Goal: Task Accomplishment & Management: Manage account settings

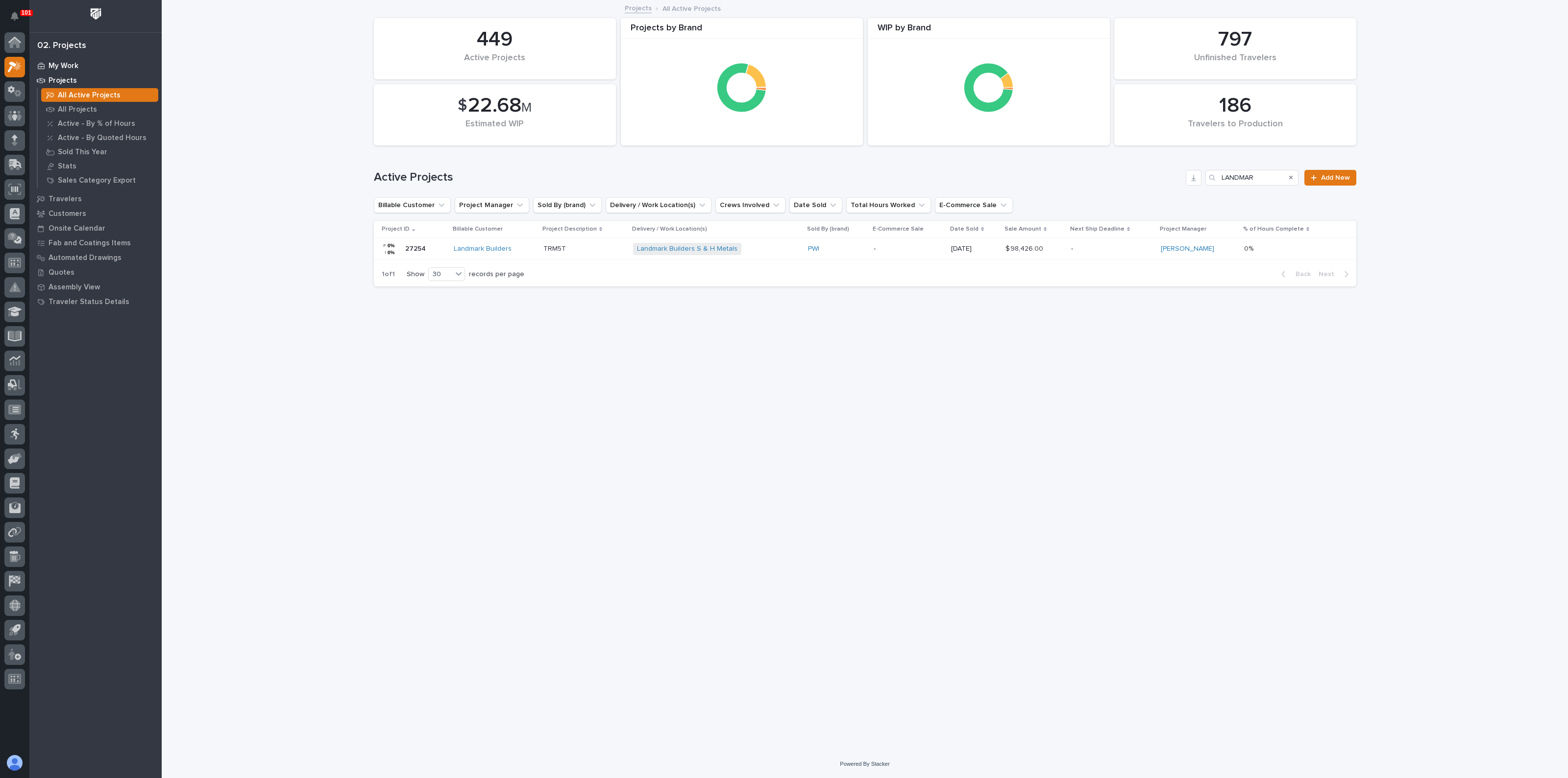
click at [67, 62] on p "My Work" at bounding box center [63, 66] width 30 height 9
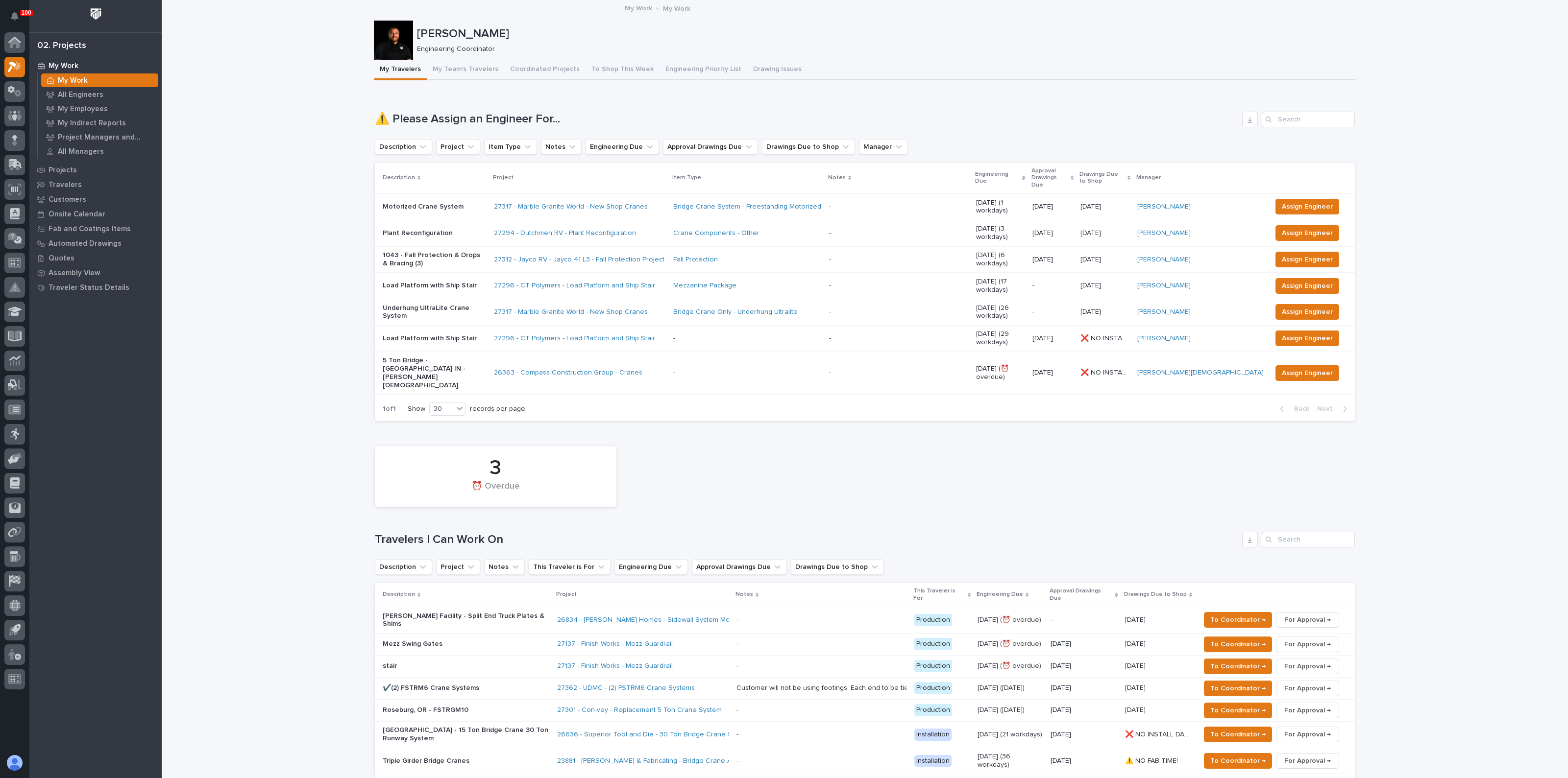
click at [521, 612] on p "[PERSON_NAME] Facility - Split End Truck Plates & Shims" at bounding box center [466, 620] width 167 height 17
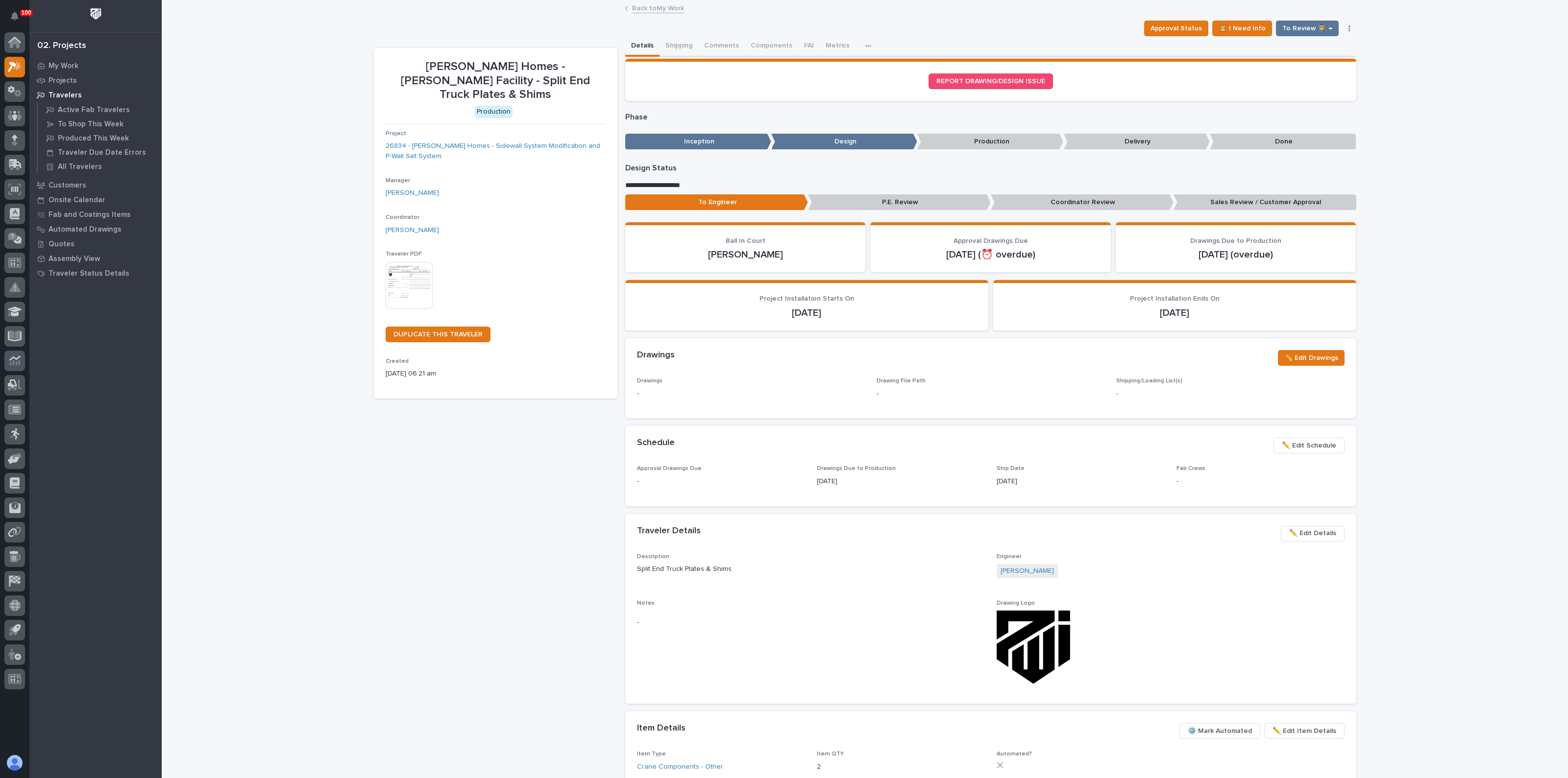
click at [1304, 534] on span "✏️ Edit Details" at bounding box center [1312, 533] width 47 height 12
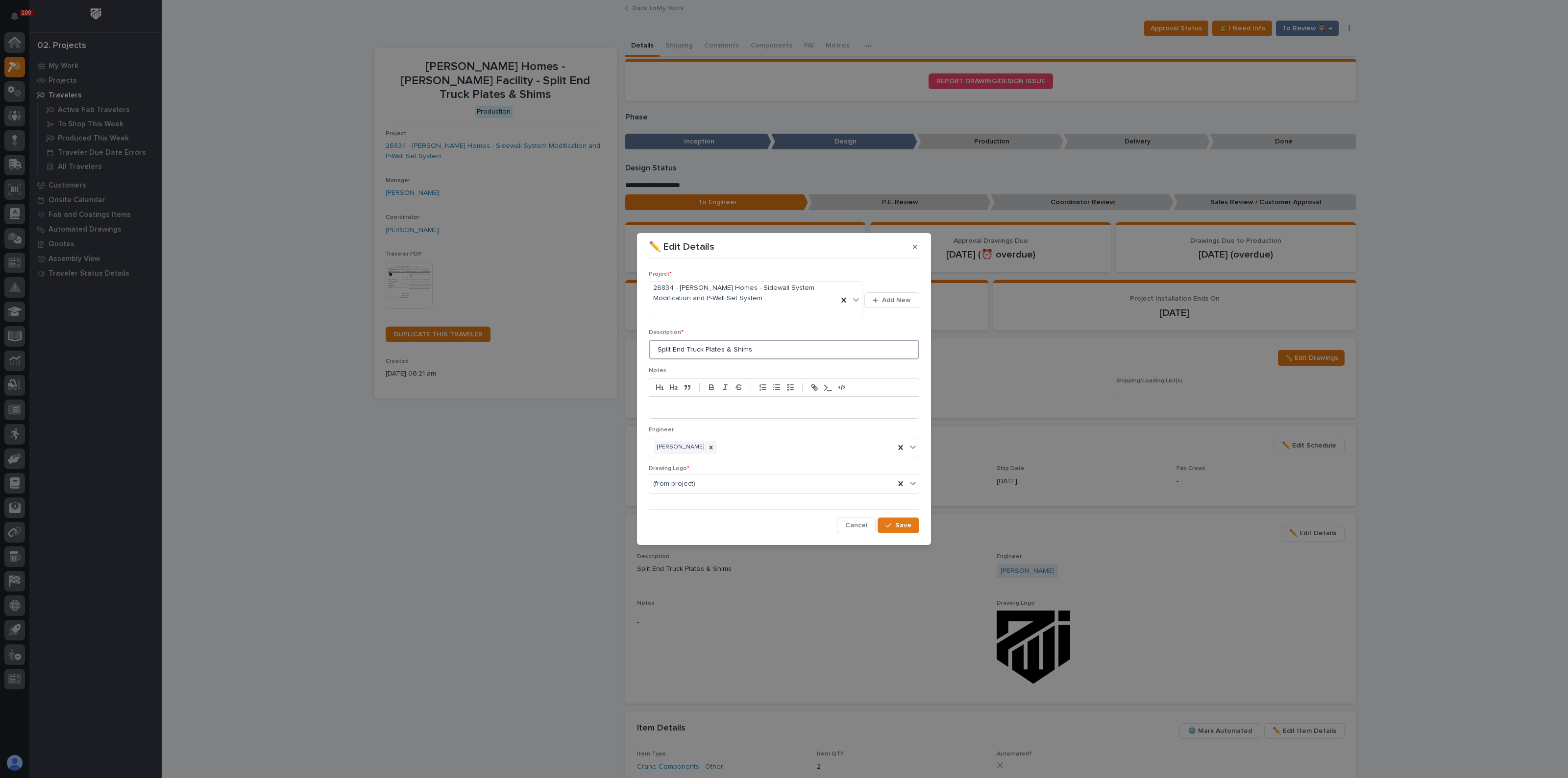
drag, startPoint x: 729, startPoint y: 351, endPoint x: 616, endPoint y: 351, distance: 113.0
click at [616, 351] on div "✏️ Edit Details Project * 26834 - [PERSON_NAME] Homes - Sidewall System Modific…" at bounding box center [784, 389] width 1568 height 778
type input "Shims"
click at [900, 526] on span "Save" at bounding box center [903, 526] width 16 height 9
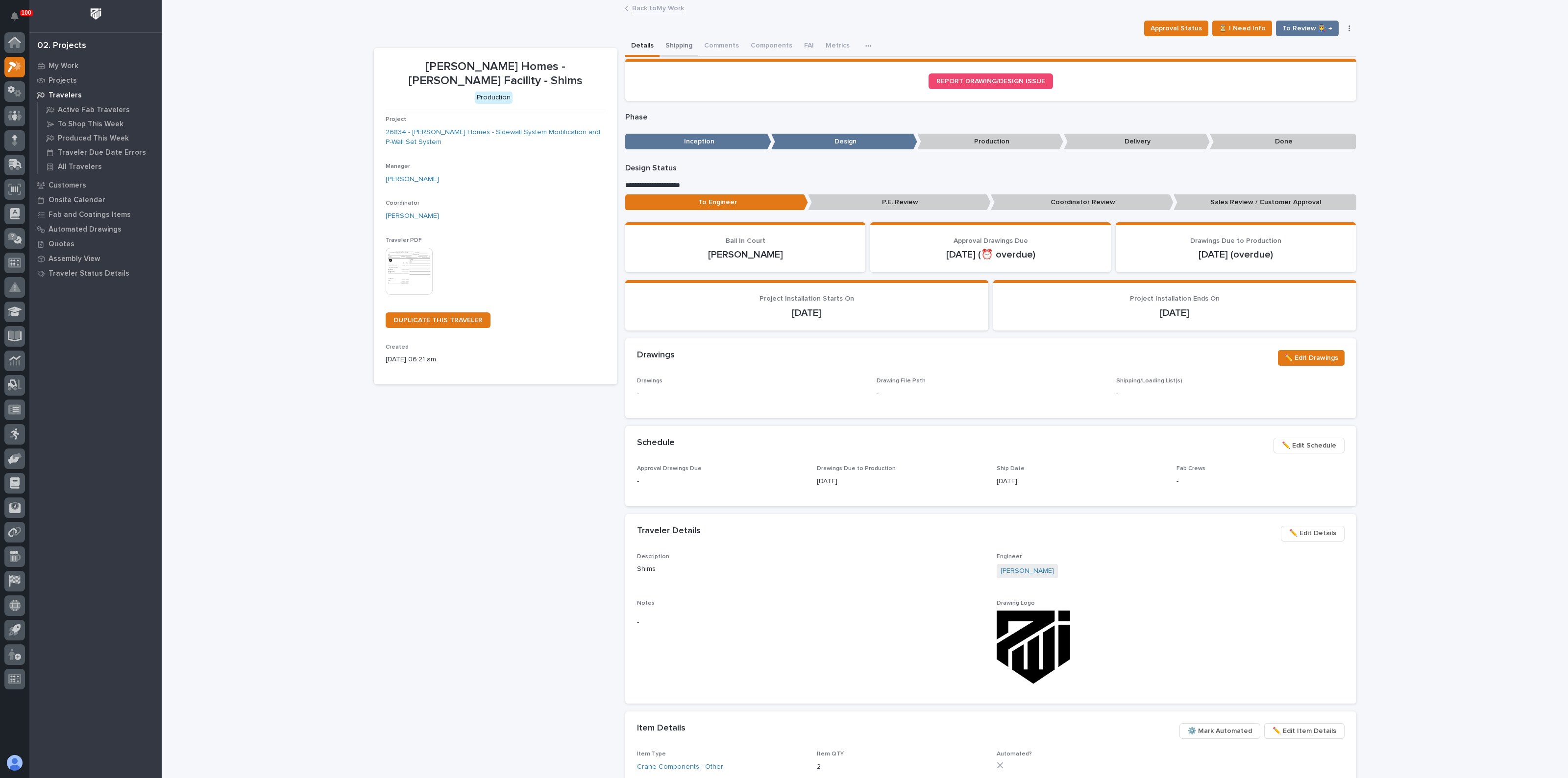
click at [671, 40] on button "Shipping" at bounding box center [679, 46] width 39 height 21
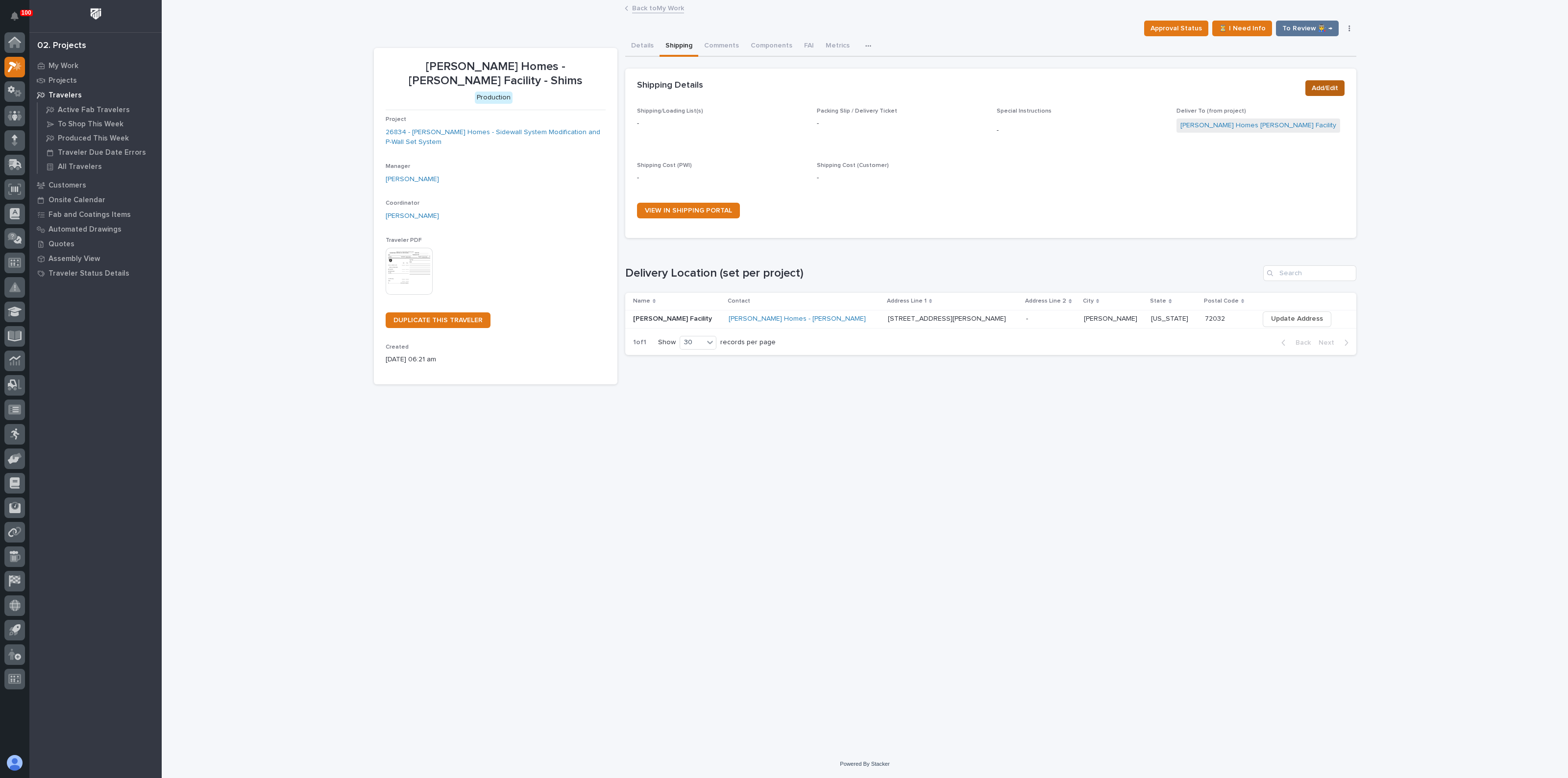
click at [1334, 86] on span "Add/Edit" at bounding box center [1325, 88] width 26 height 12
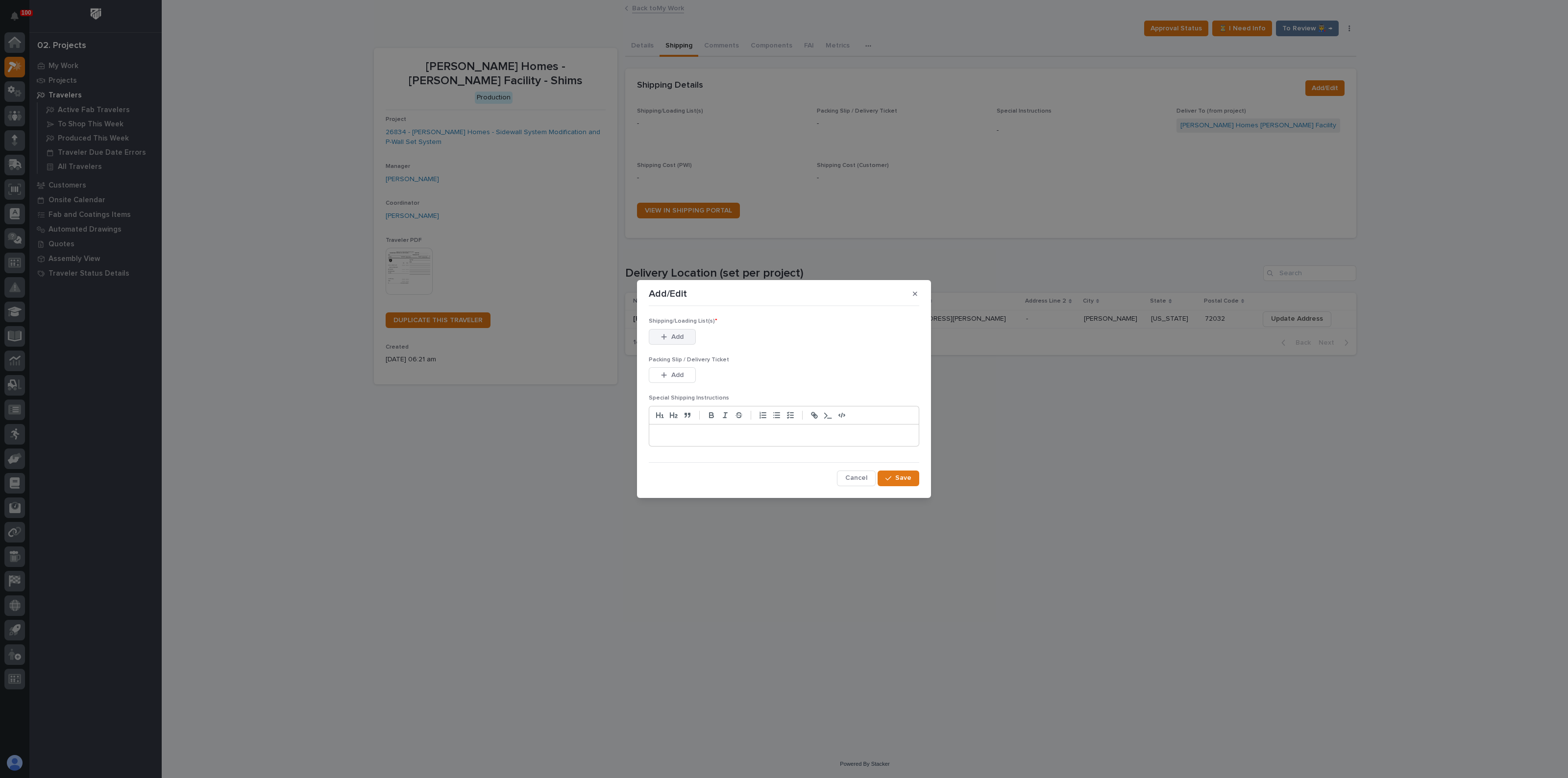
drag, startPoint x: 654, startPoint y: 335, endPoint x: 660, endPoint y: 336, distance: 6.1
click at [654, 335] on button "Add" at bounding box center [672, 336] width 47 height 15
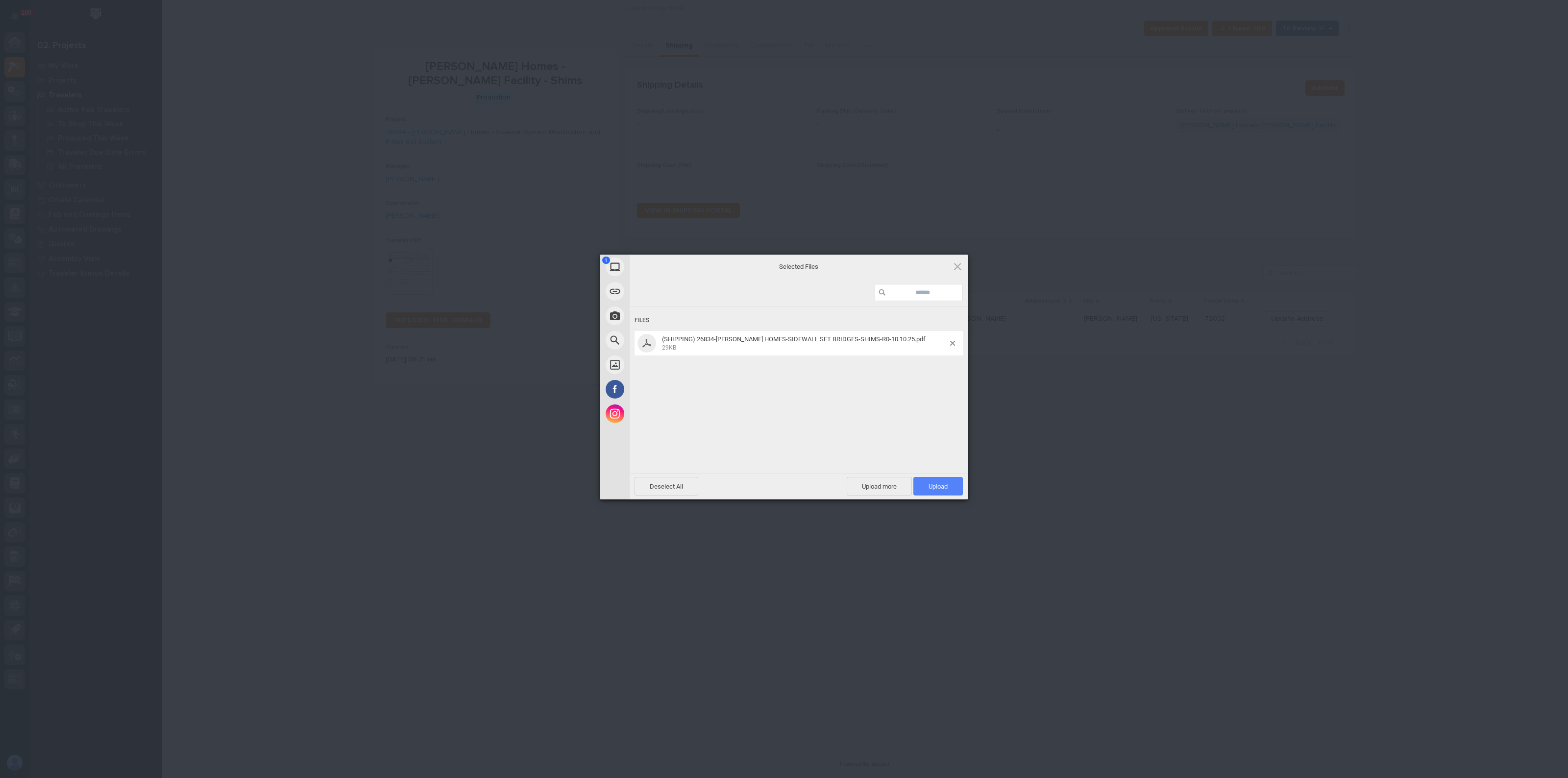
click at [951, 492] on span "Upload 1" at bounding box center [937, 486] width 49 height 18
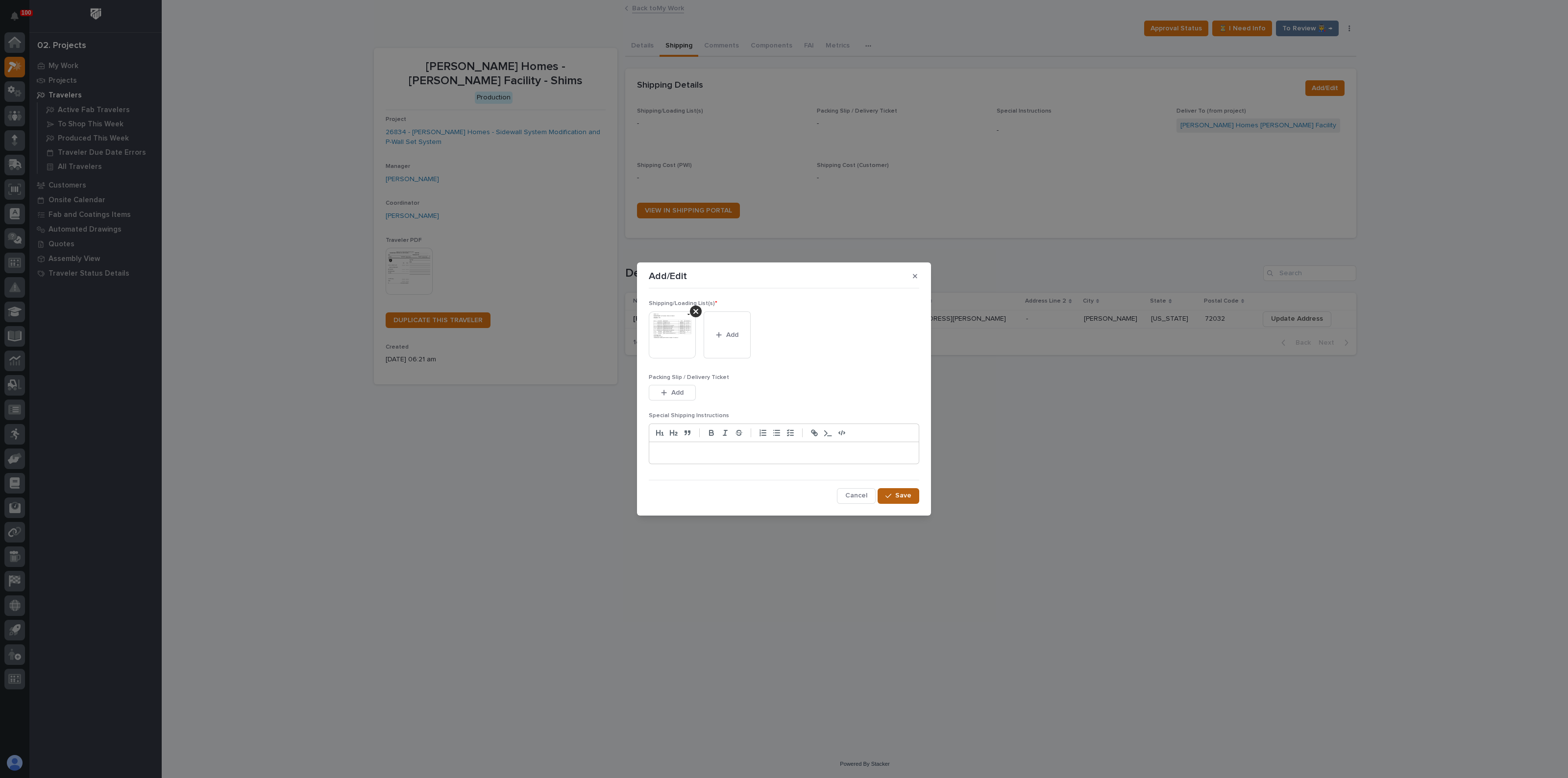
click at [908, 496] on span "Save" at bounding box center [903, 495] width 16 height 9
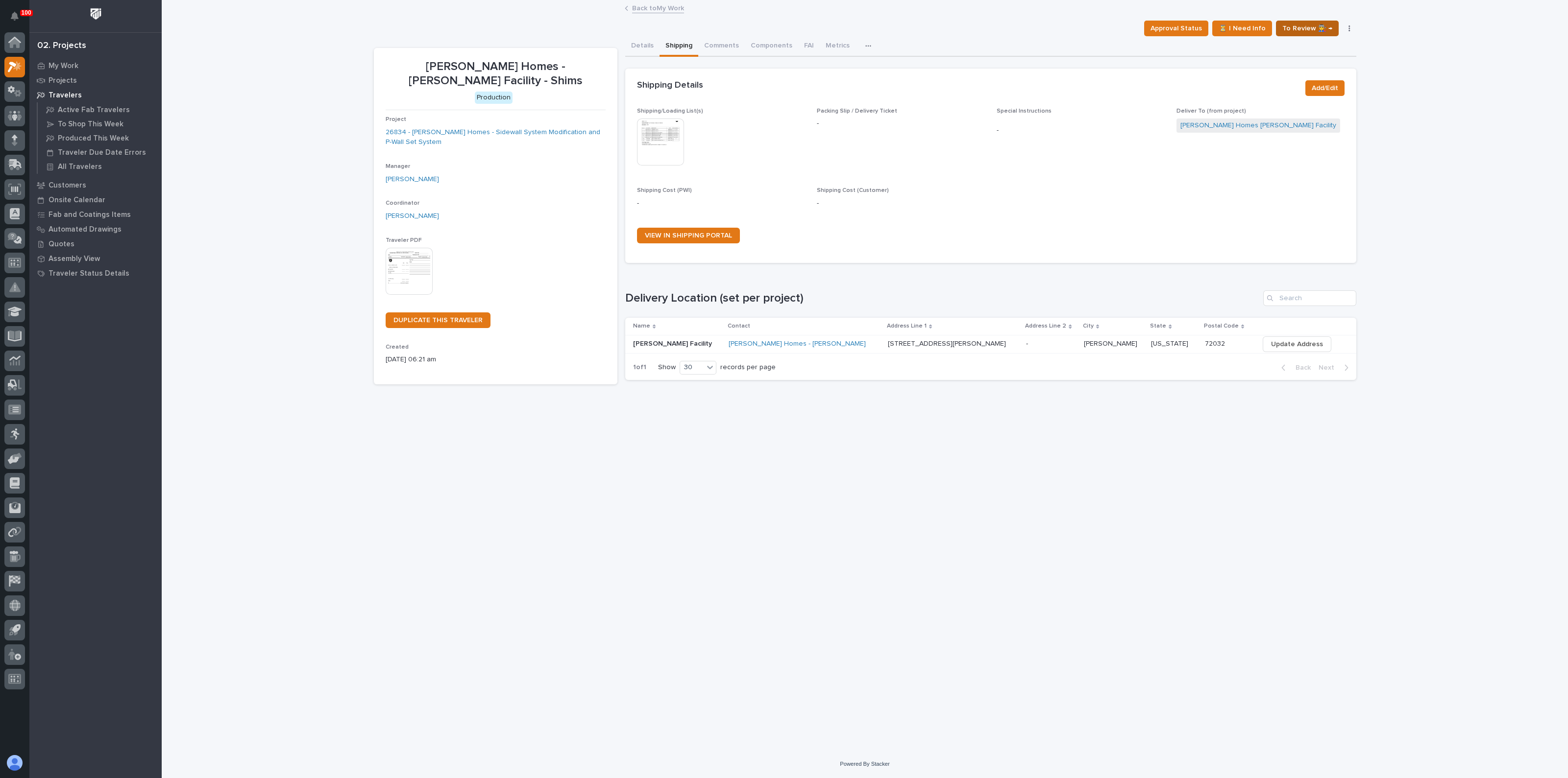
click at [1315, 24] on span "To Review 👨‍🏭 →" at bounding box center [1307, 29] width 50 height 12
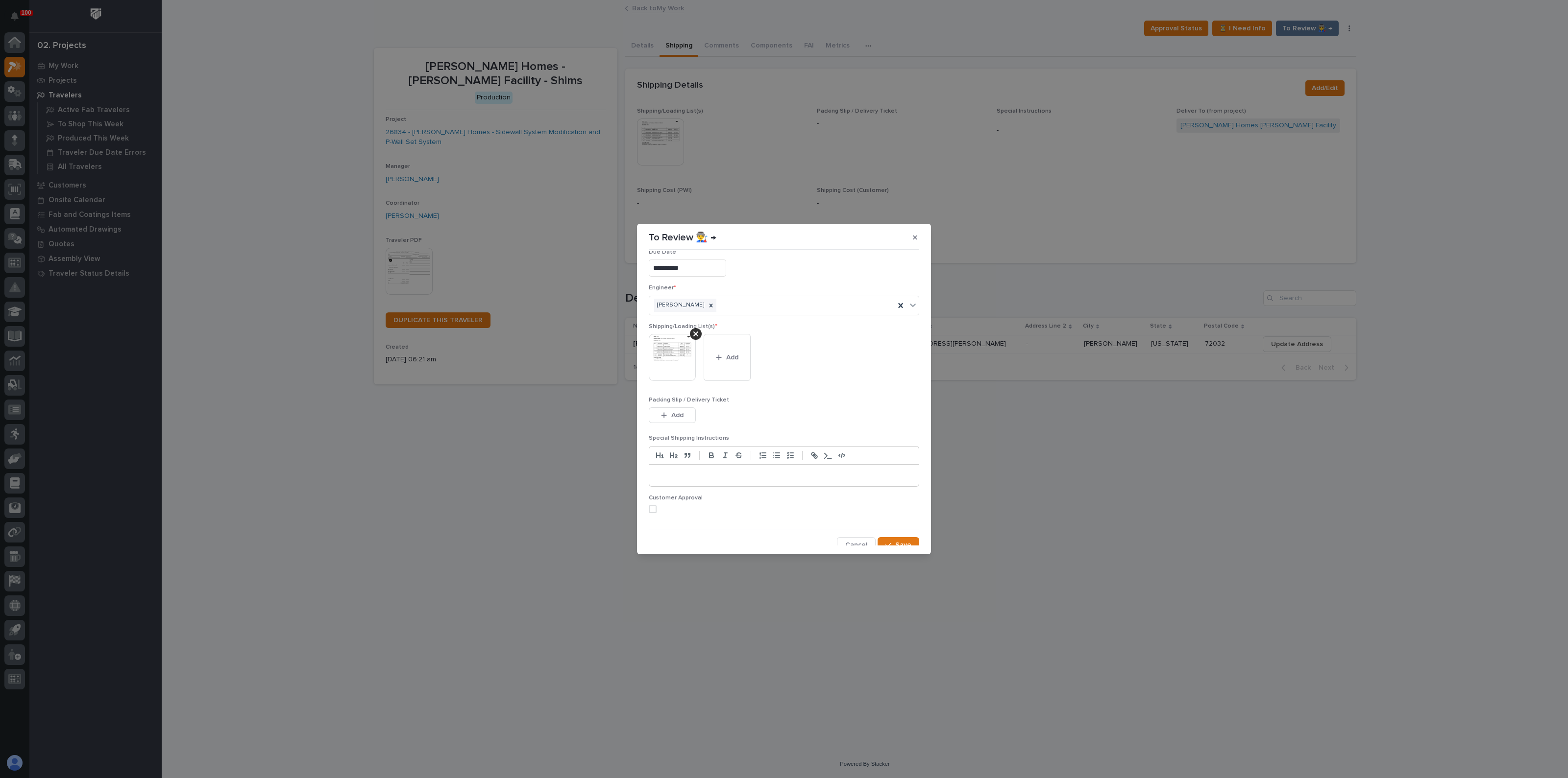
scroll to position [20, 0]
click at [885, 530] on button "Save" at bounding box center [898, 537] width 42 height 15
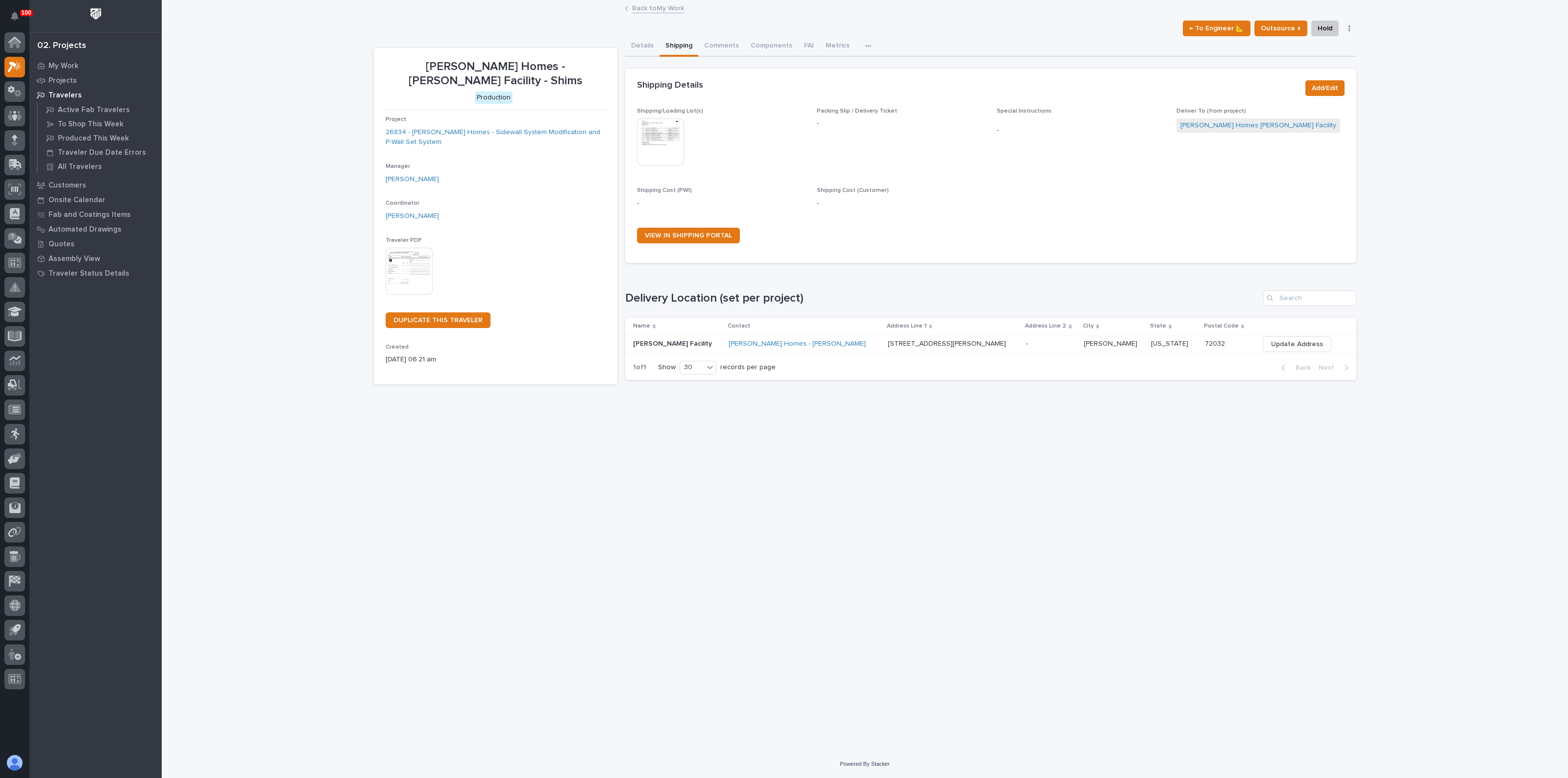
drag, startPoint x: 797, startPoint y: 470, endPoint x: 794, endPoint y: 464, distance: 6.7
click at [794, 464] on div "Loading... Saving… Loading... Saving… [PERSON_NAME] Homes - [PERSON_NAME] Facil…" at bounding box center [864, 363] width 992 height 724
click at [638, 46] on button "Details" at bounding box center [642, 46] width 35 height 21
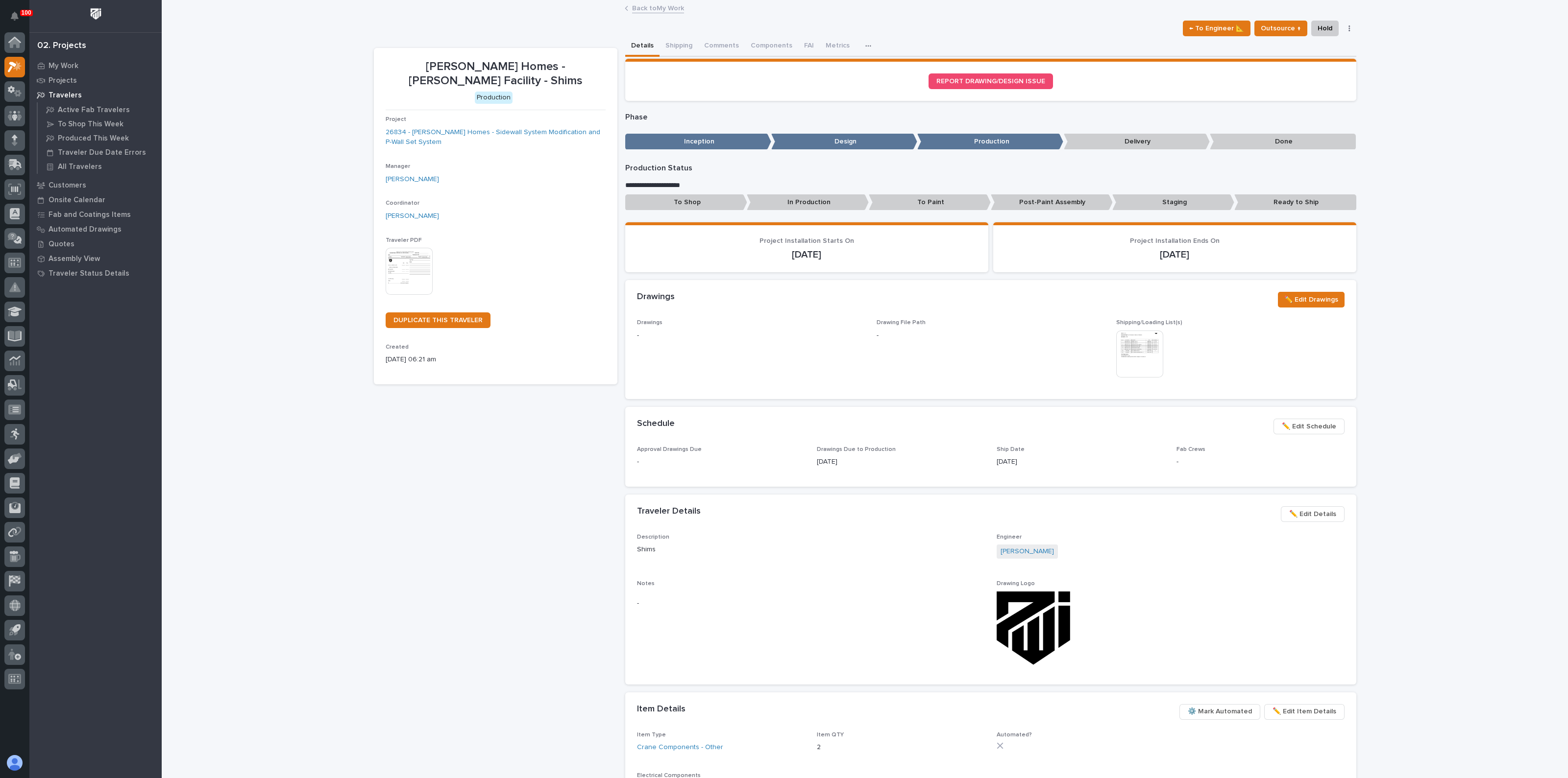
click at [543, 595] on div "[PERSON_NAME] Homes - [PERSON_NAME] Facility - Shims Production Project 26834 -…" at bounding box center [496, 513] width 244 height 931
click at [348, 486] on div "Loading... Saving… Loading... Saving… [PERSON_NAME] Homes - [PERSON_NAME] Facil…" at bounding box center [864, 514] width 1406 height 1027
click at [679, 200] on p "To Shop" at bounding box center [686, 203] width 122 height 16
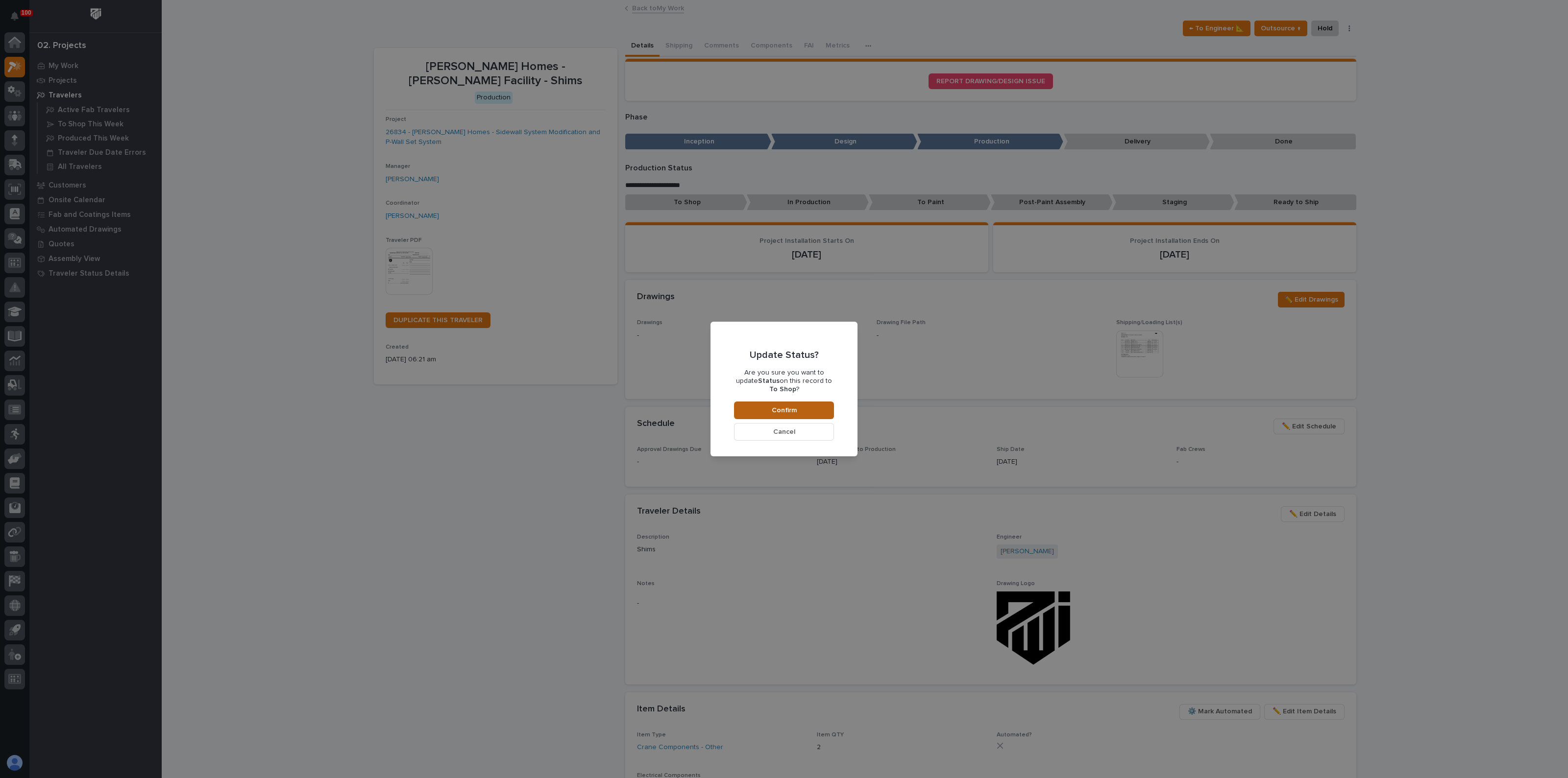
click at [778, 406] on span "Confirm" at bounding box center [784, 410] width 25 height 9
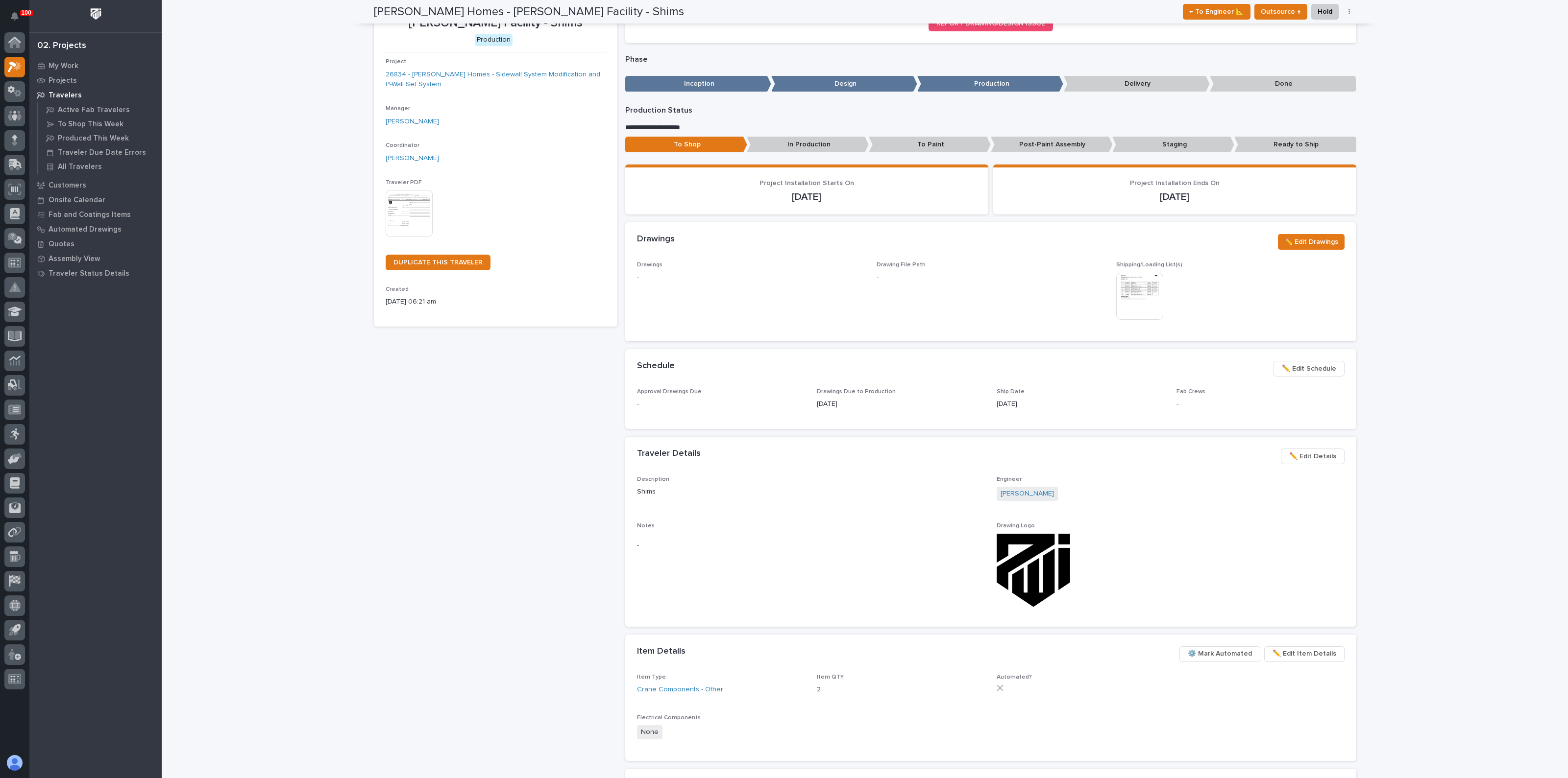
click at [548, 437] on div "[PERSON_NAME] Homes - [PERSON_NAME] Facility - Shims Production Project 26834 -…" at bounding box center [496, 456] width 244 height 931
click at [1148, 297] on img at bounding box center [1140, 297] width 47 height 47
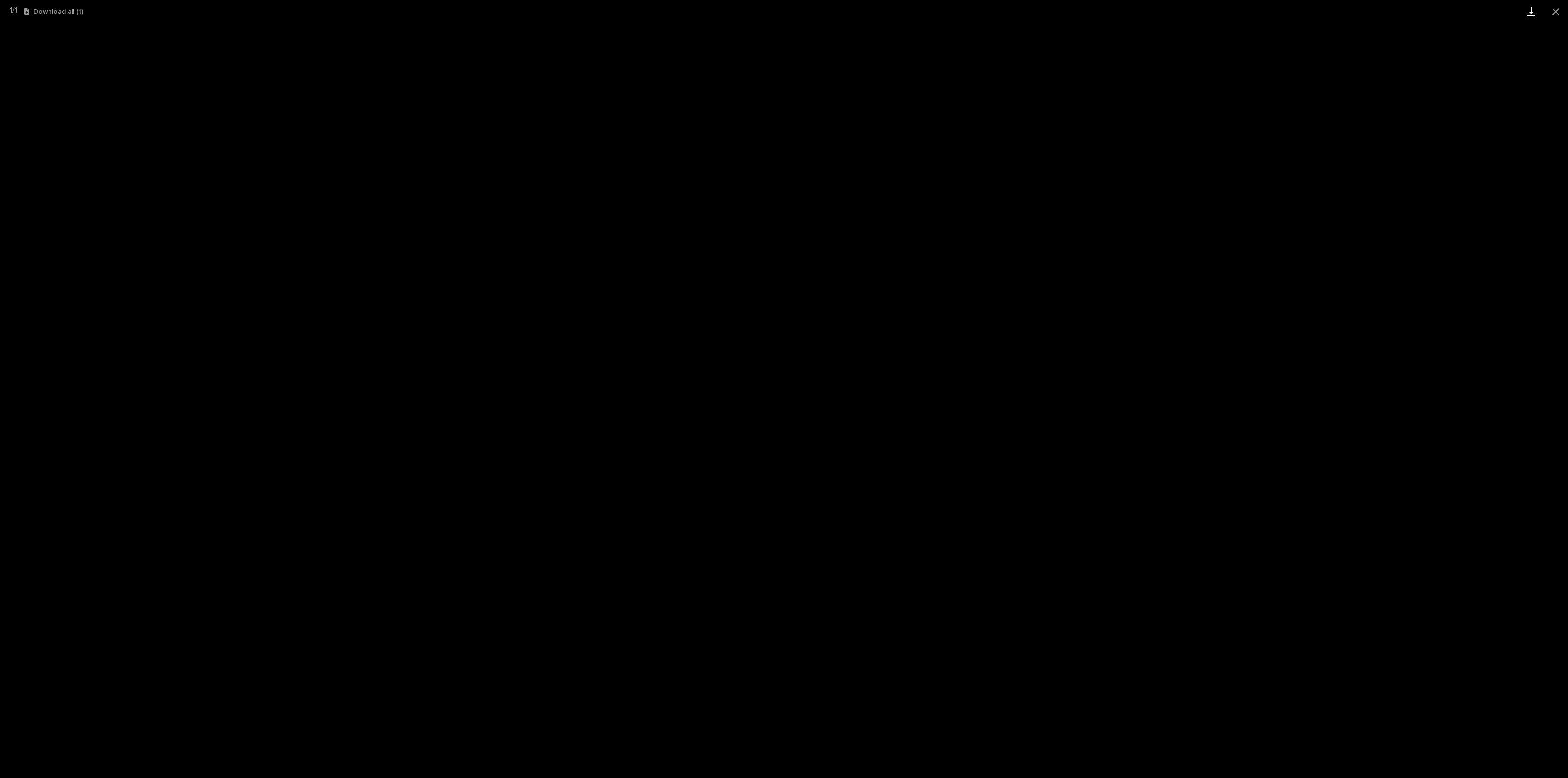
drag, startPoint x: 1558, startPoint y: 13, endPoint x: 1542, endPoint y: 18, distance: 16.8
click at [1558, 13] on button "Close gallery" at bounding box center [1555, 11] width 24 height 23
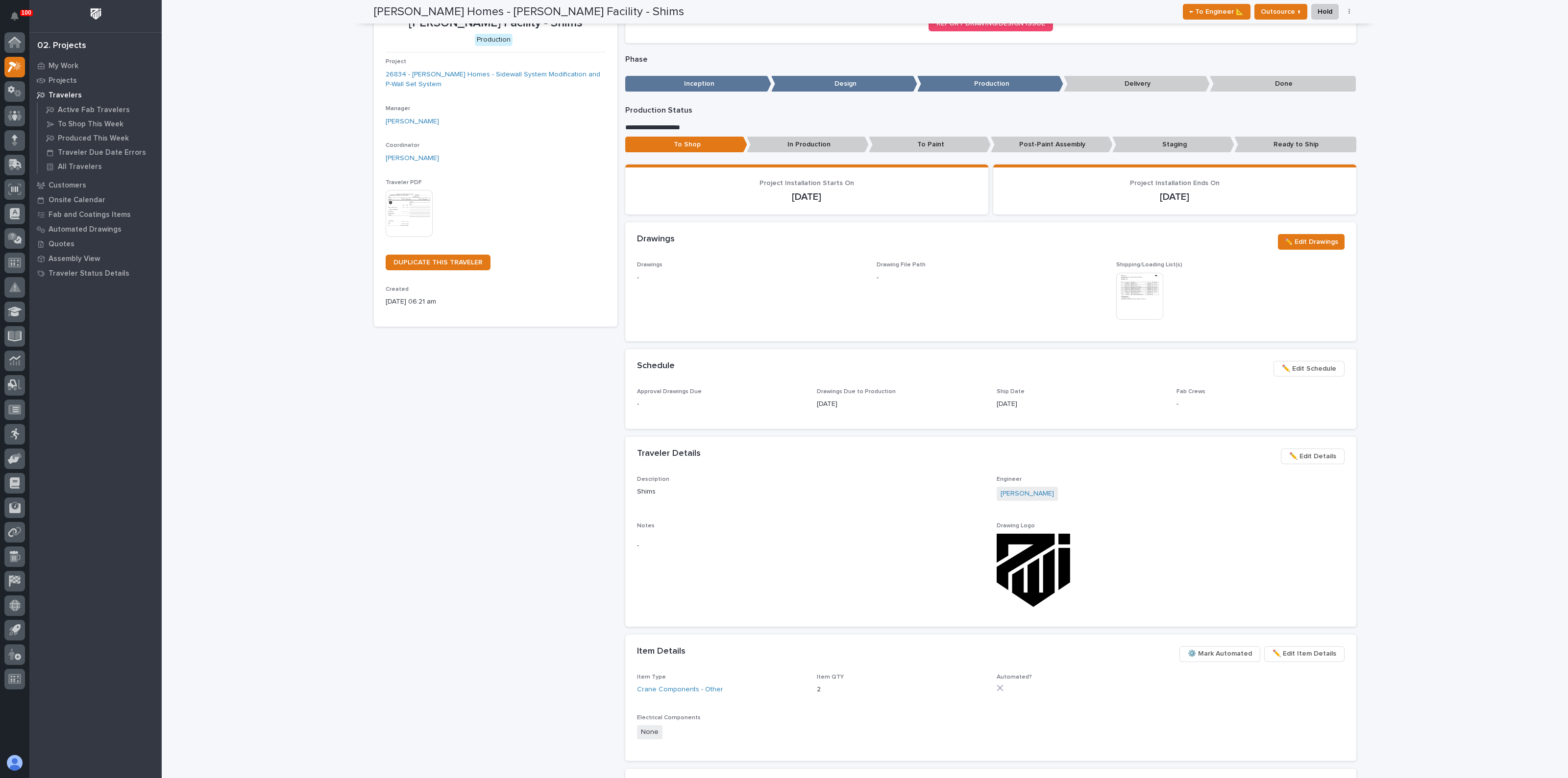
click at [413, 420] on div "[PERSON_NAME] Homes - [PERSON_NAME] Facility - Shims Production Project 26834 -…" at bounding box center [496, 456] width 244 height 931
drag, startPoint x: 207, startPoint y: 183, endPoint x: 209, endPoint y: 172, distance: 11.2
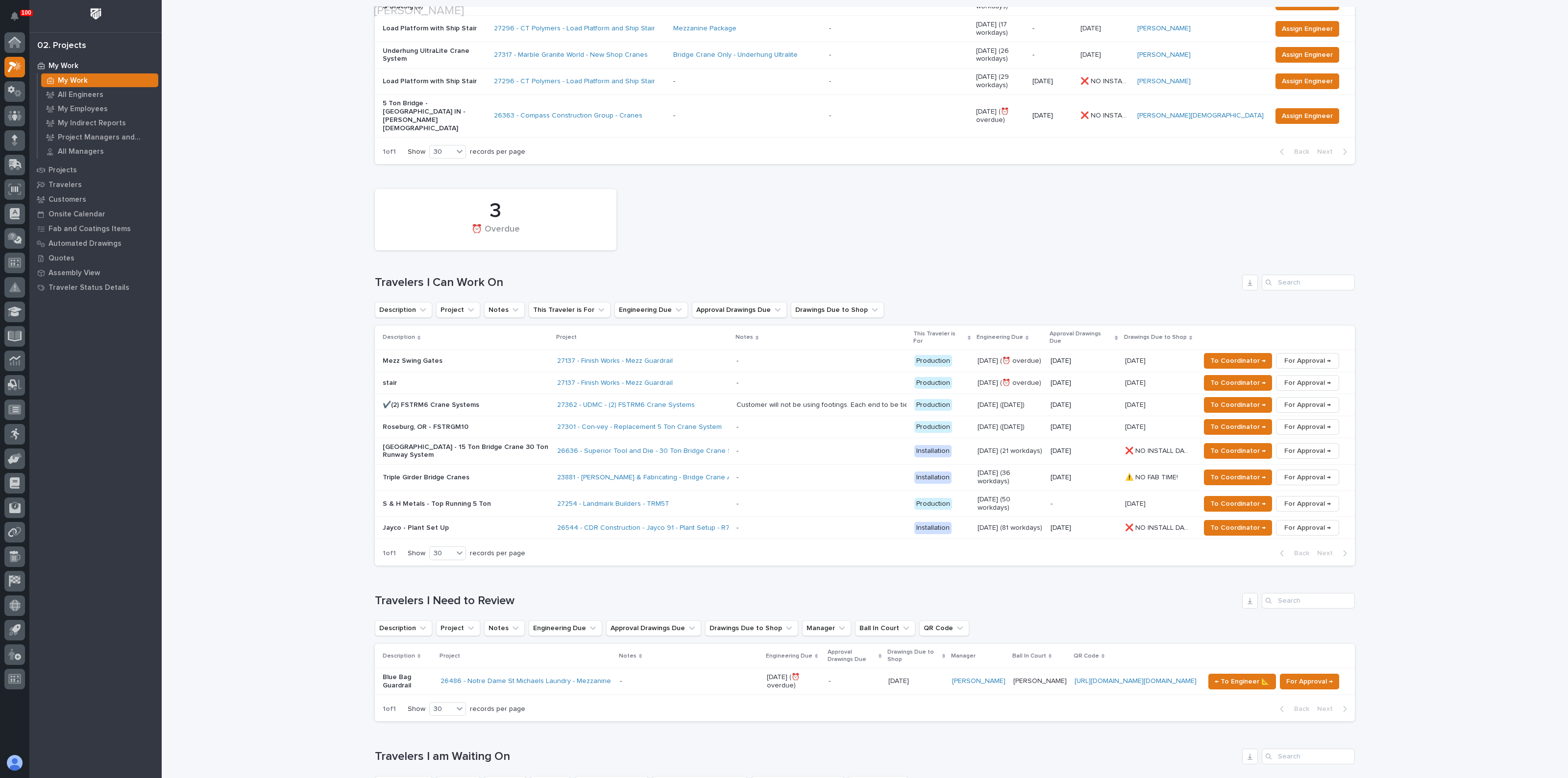
scroll to position [306, 0]
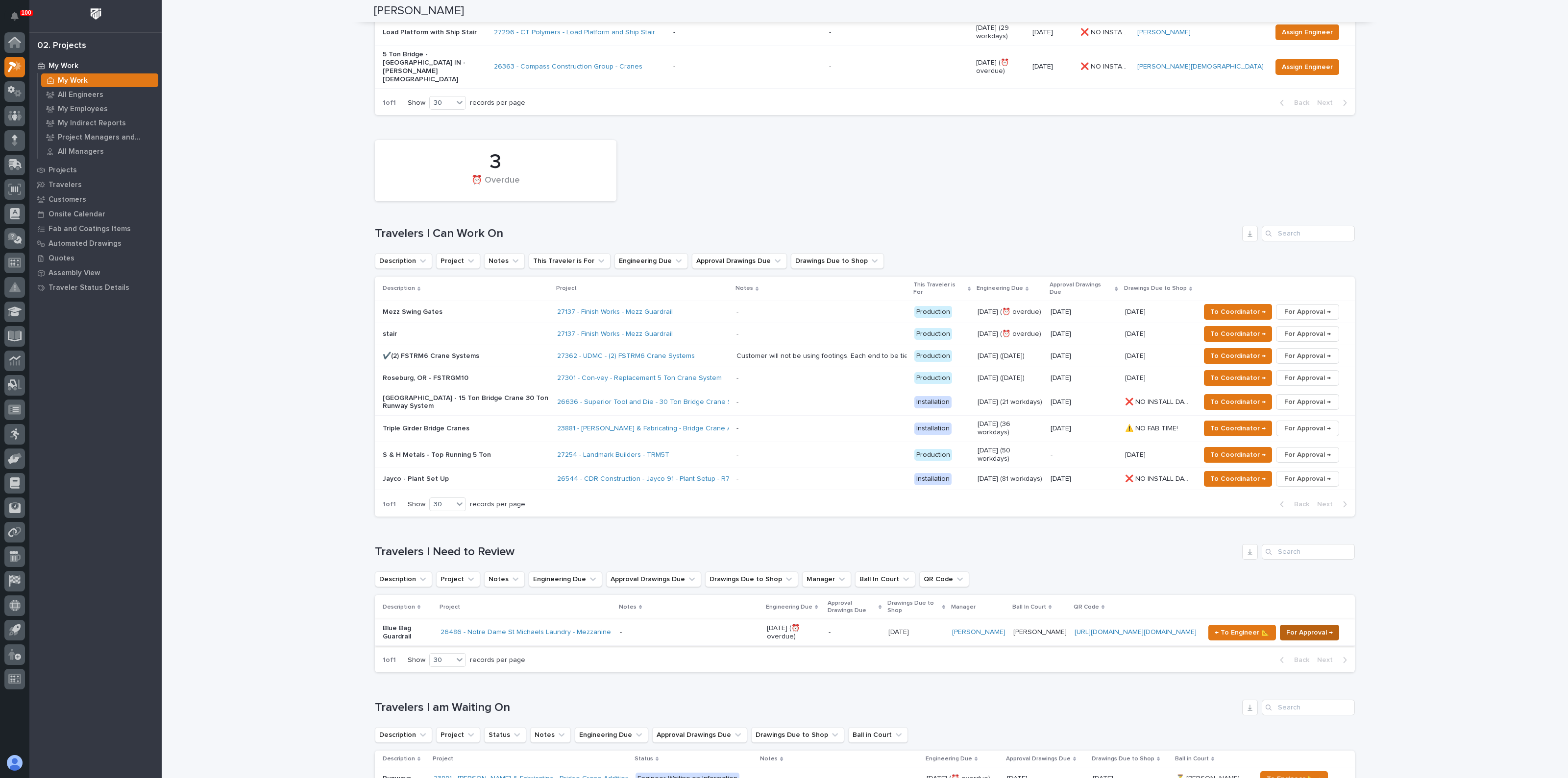
click at [1290, 627] on span "For Approval →" at bounding box center [1309, 633] width 46 height 12
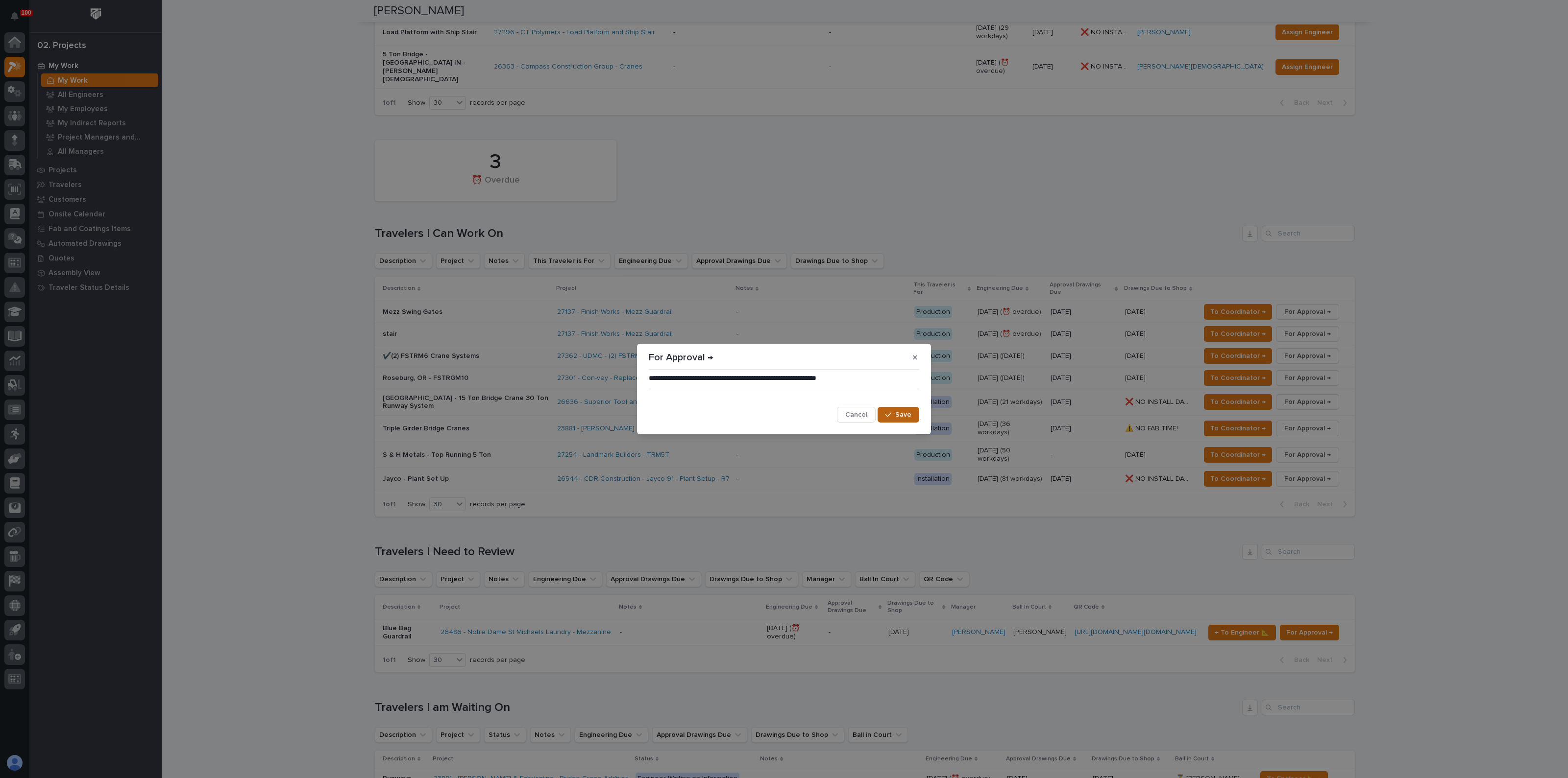
click at [885, 414] on button "Save" at bounding box center [898, 414] width 42 height 15
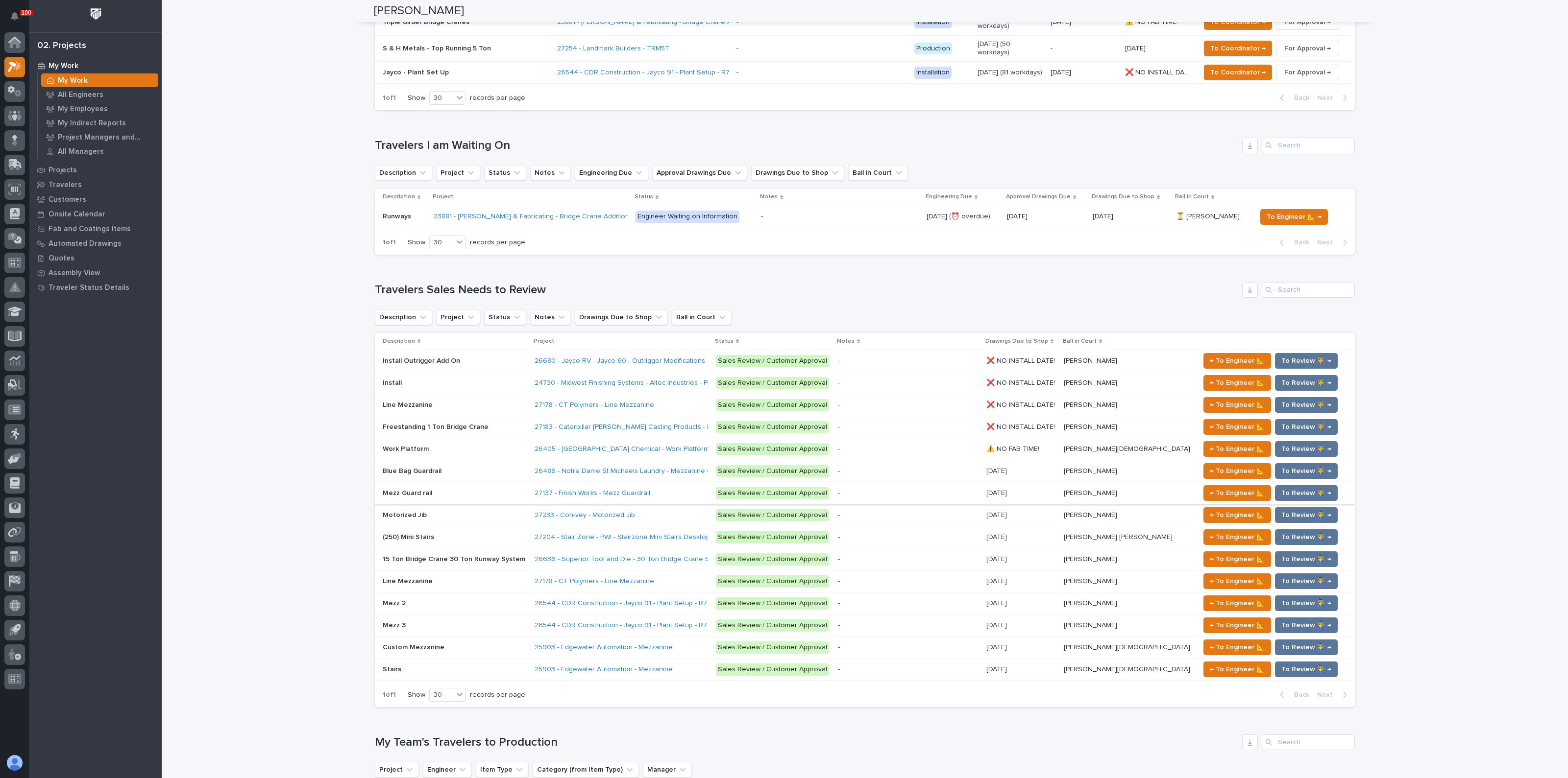
scroll to position [729, 0]
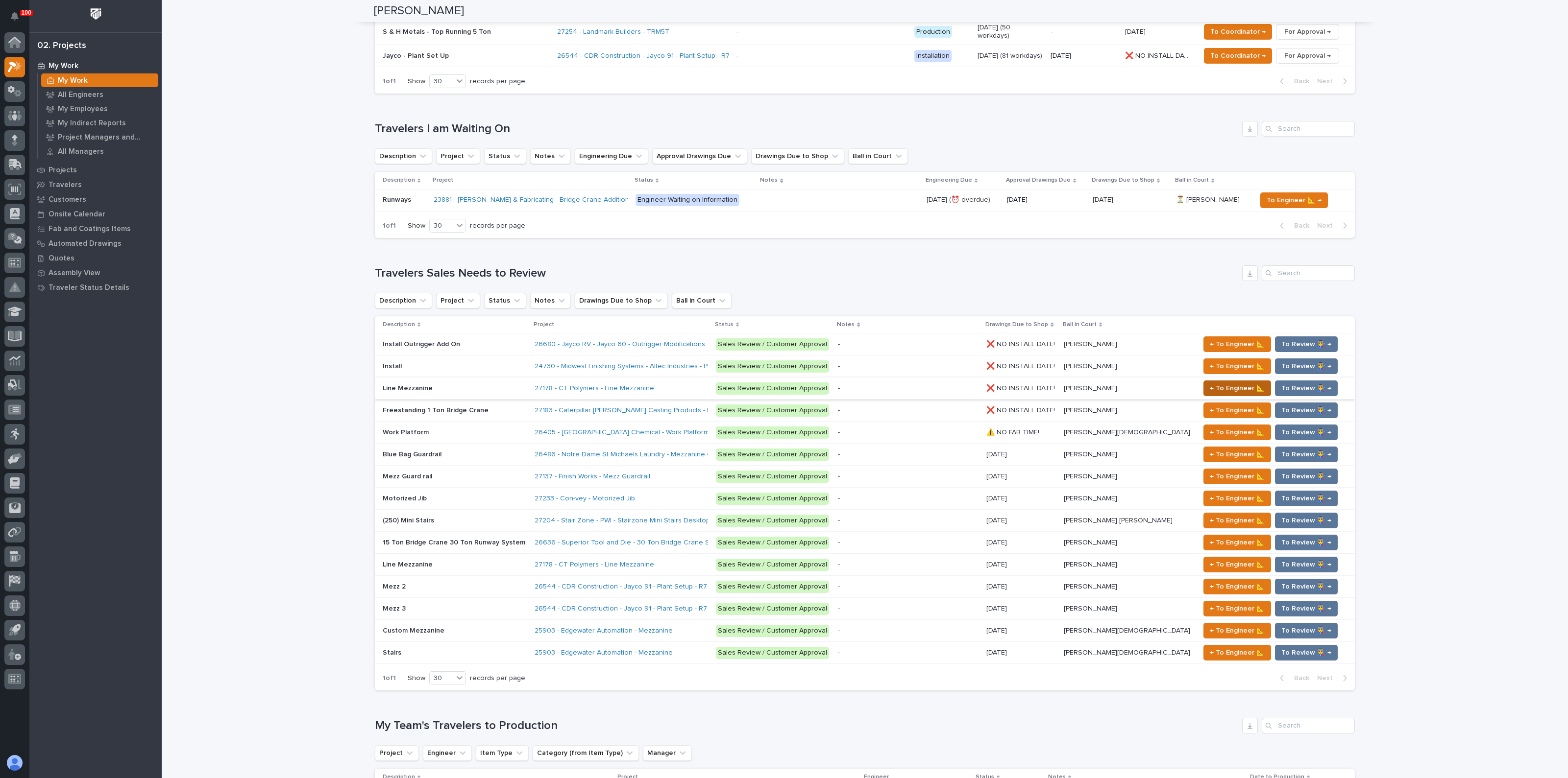
click at [1230, 382] on span "← To Engineer 📐" at bounding box center [1237, 388] width 55 height 12
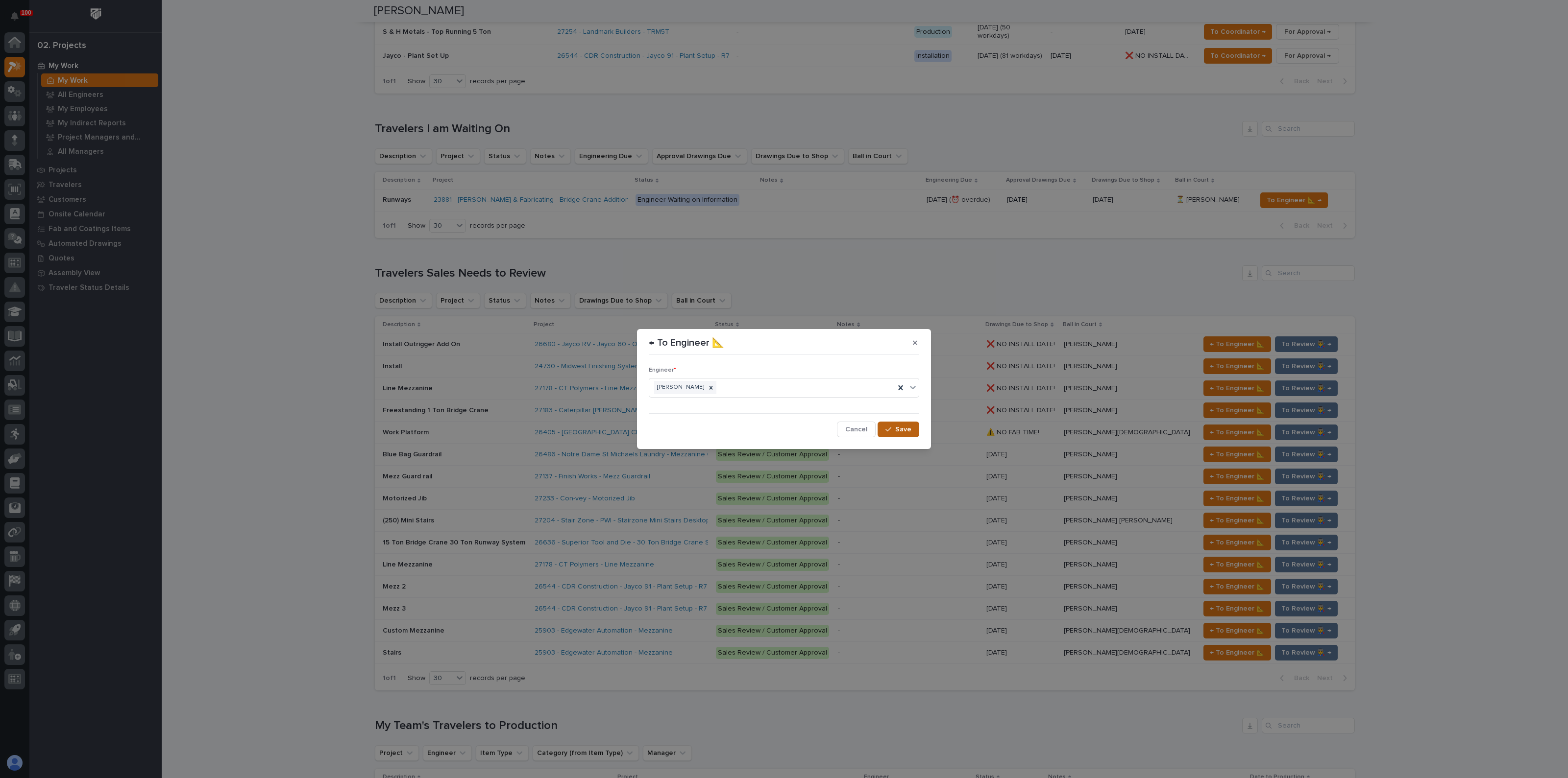
click at [894, 424] on button "Save" at bounding box center [898, 429] width 42 height 15
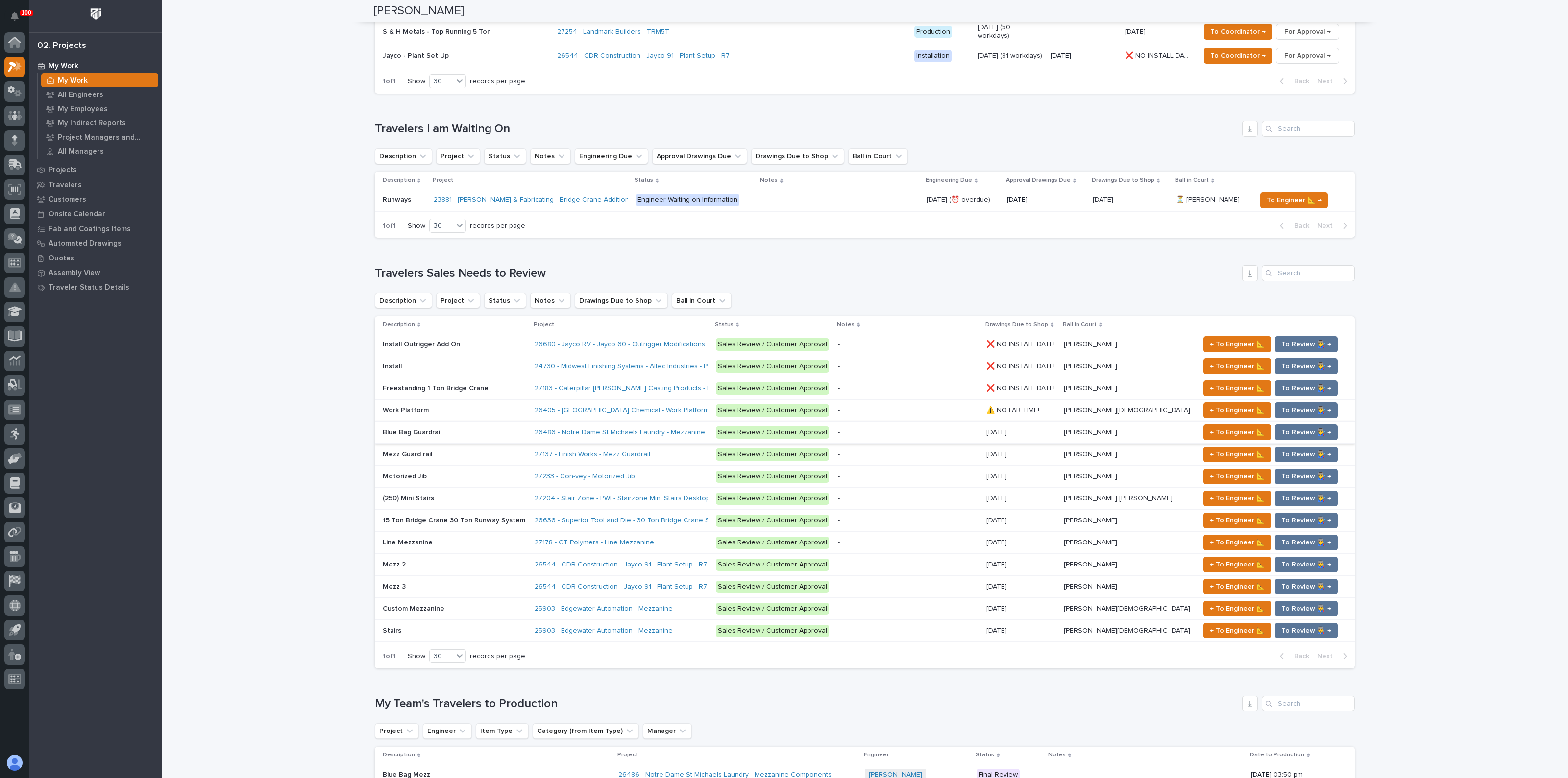
scroll to position [718, 0]
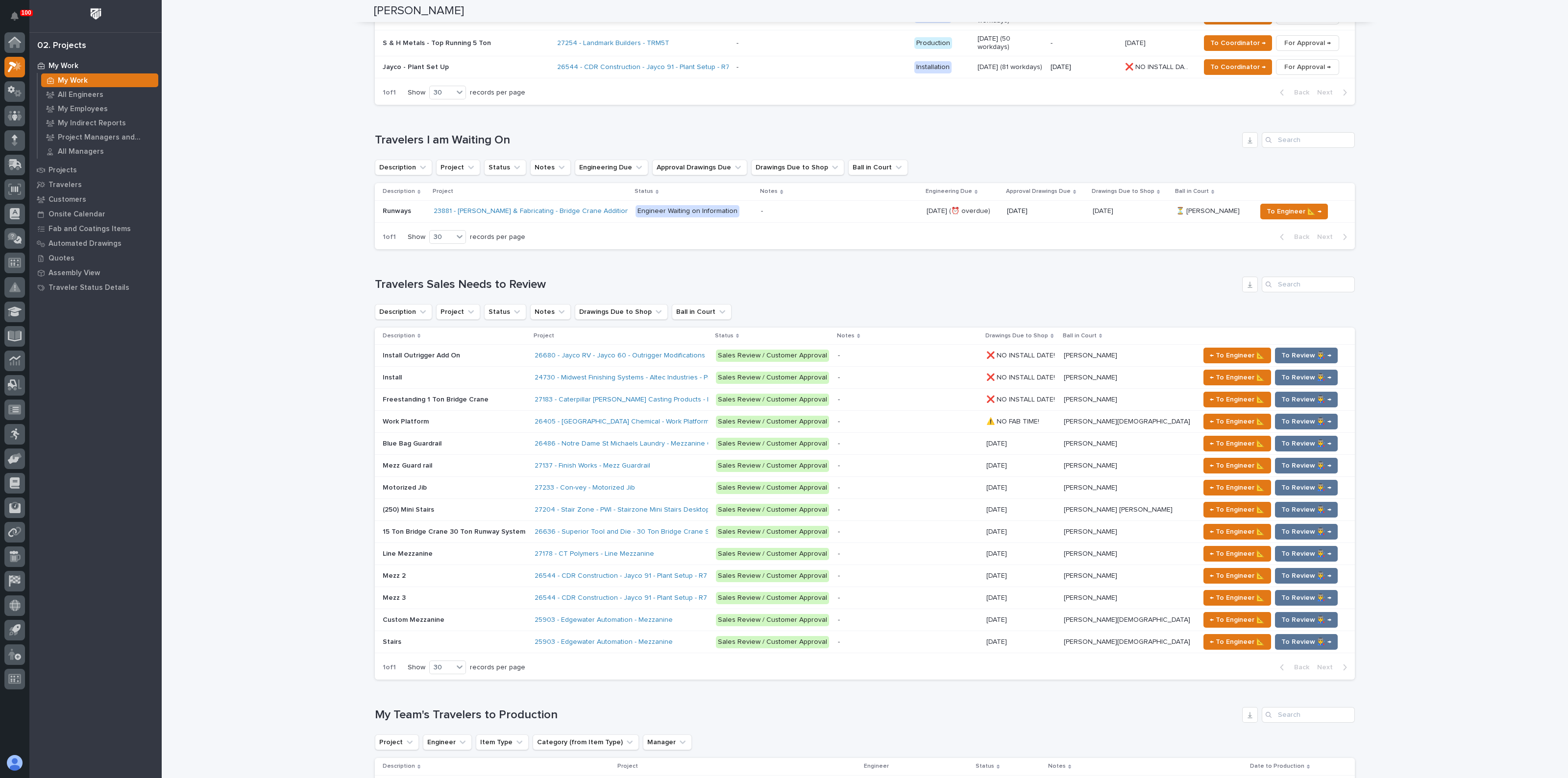
click at [449, 440] on p at bounding box center [455, 443] width 144 height 8
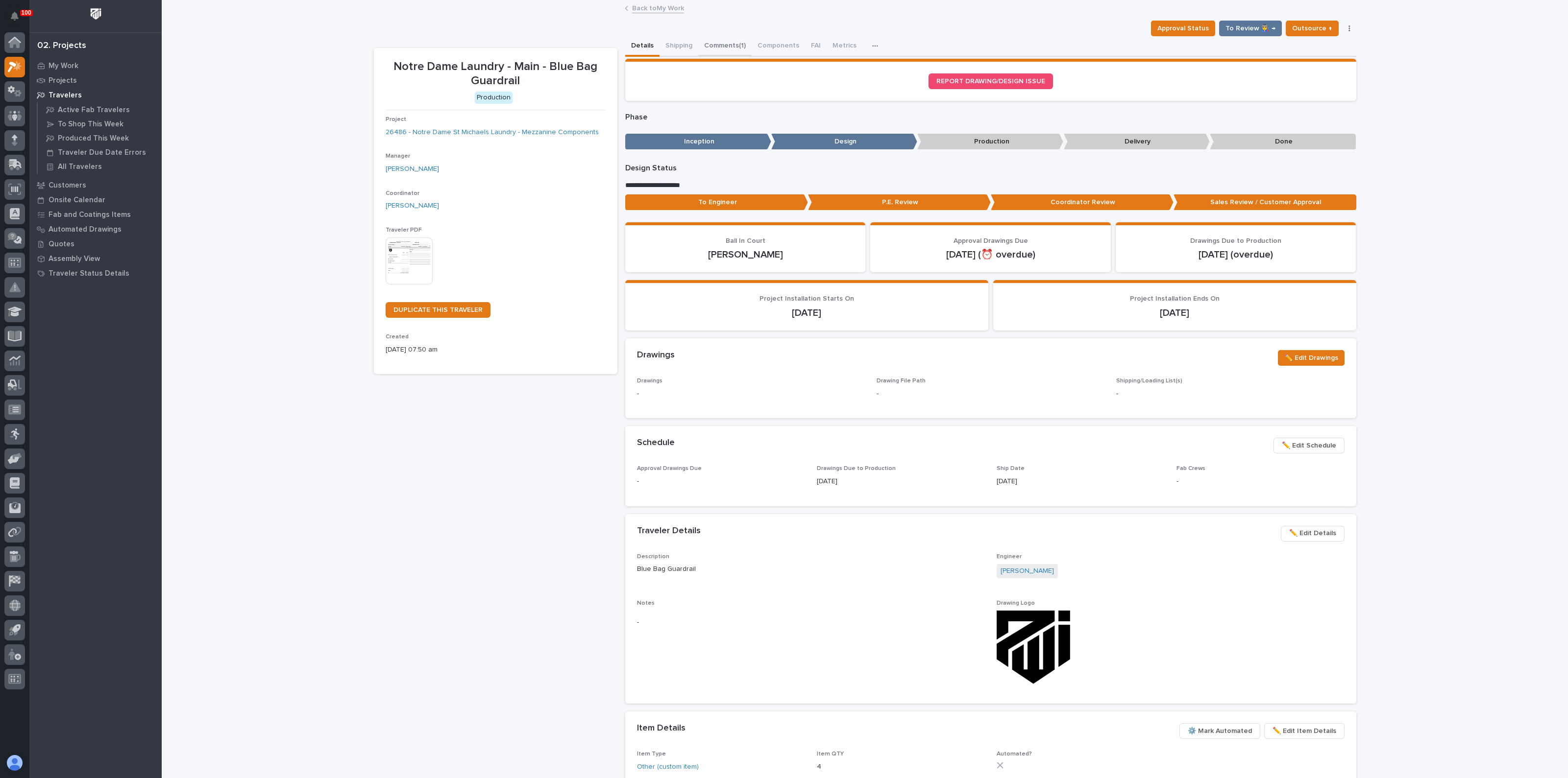
click at [712, 45] on button "Comments (1)" at bounding box center [725, 46] width 54 height 21
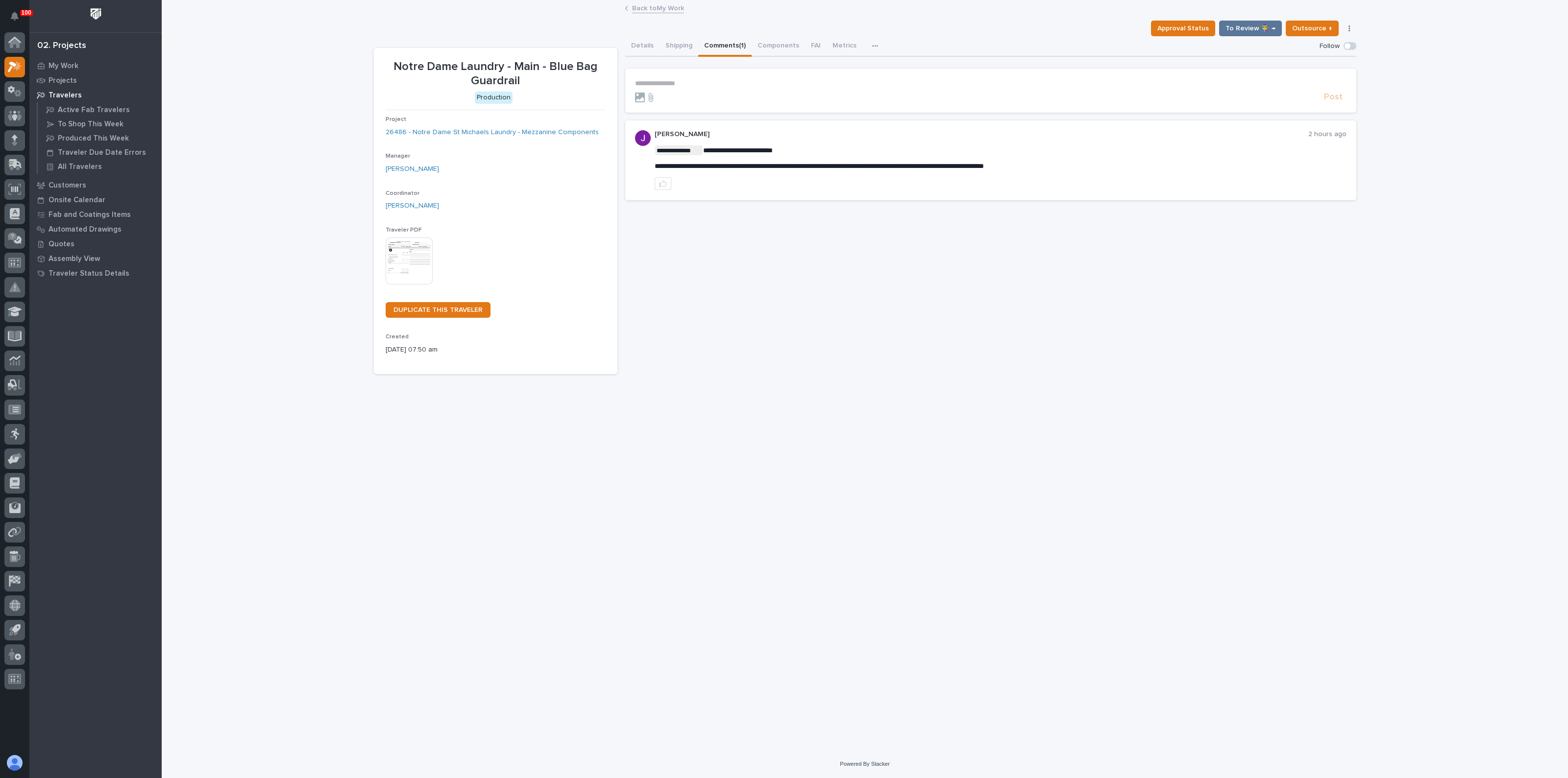
click at [682, 79] on p "**********" at bounding box center [991, 83] width 712 height 8
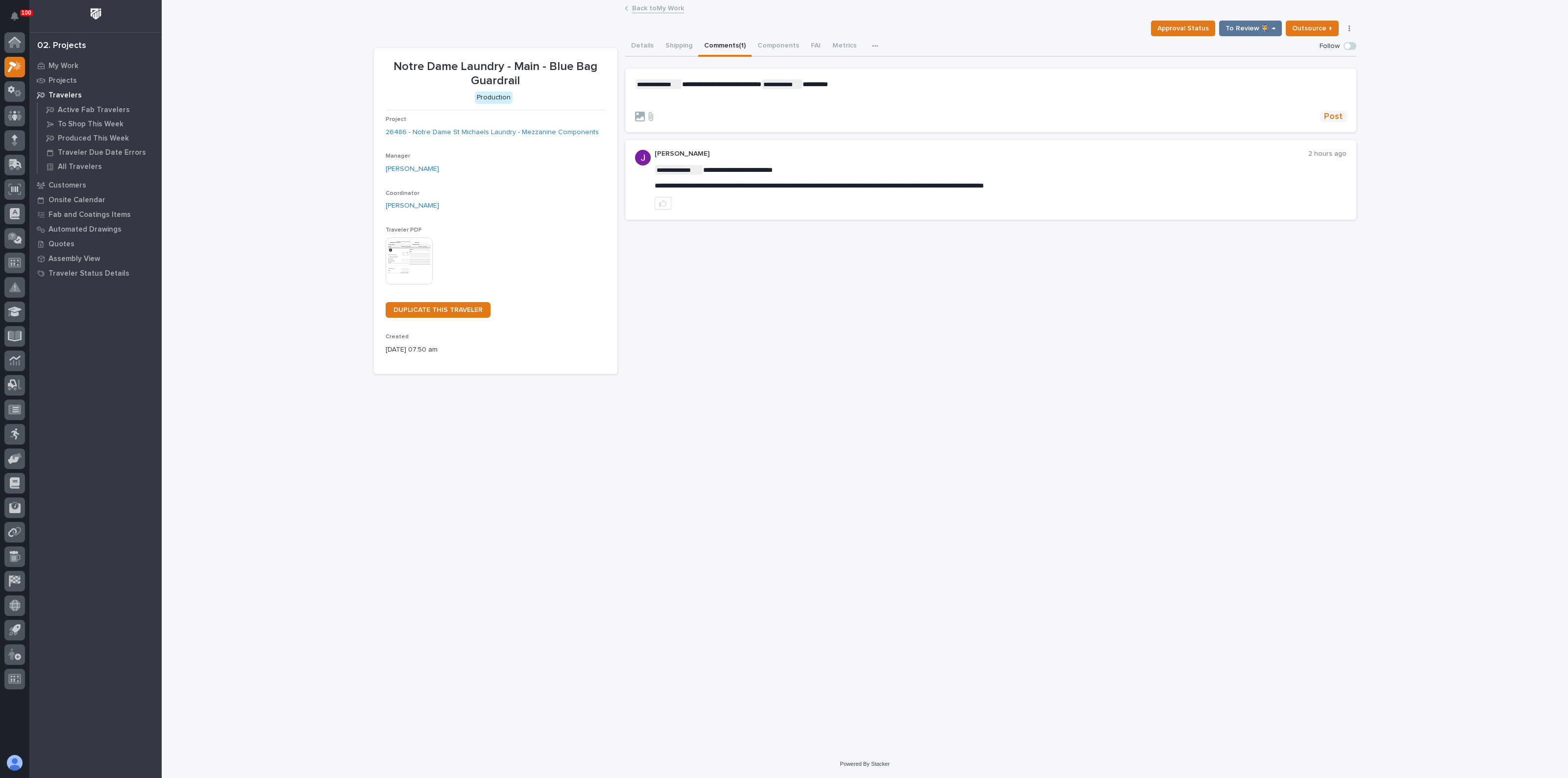
click at [1339, 116] on span "Post" at bounding box center [1332, 116] width 18 height 11
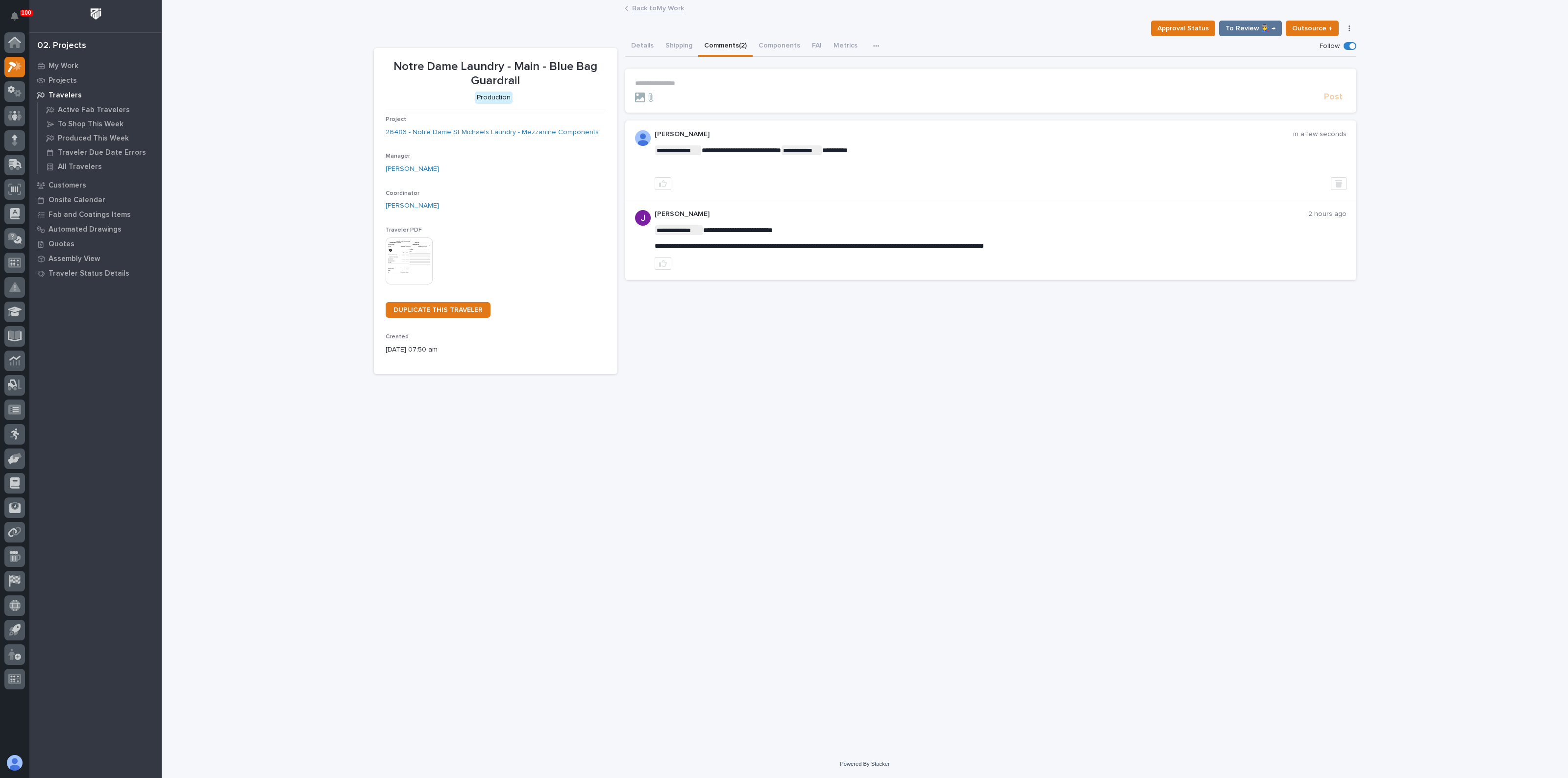
click at [1044, 388] on div "**********" at bounding box center [864, 363] width 992 height 724
click at [1390, 35] on div "**********" at bounding box center [864, 375] width 1406 height 749
click at [562, 492] on div "**********" at bounding box center [864, 363] width 992 height 724
